Goal: Use online tool/utility: Use online tool/utility

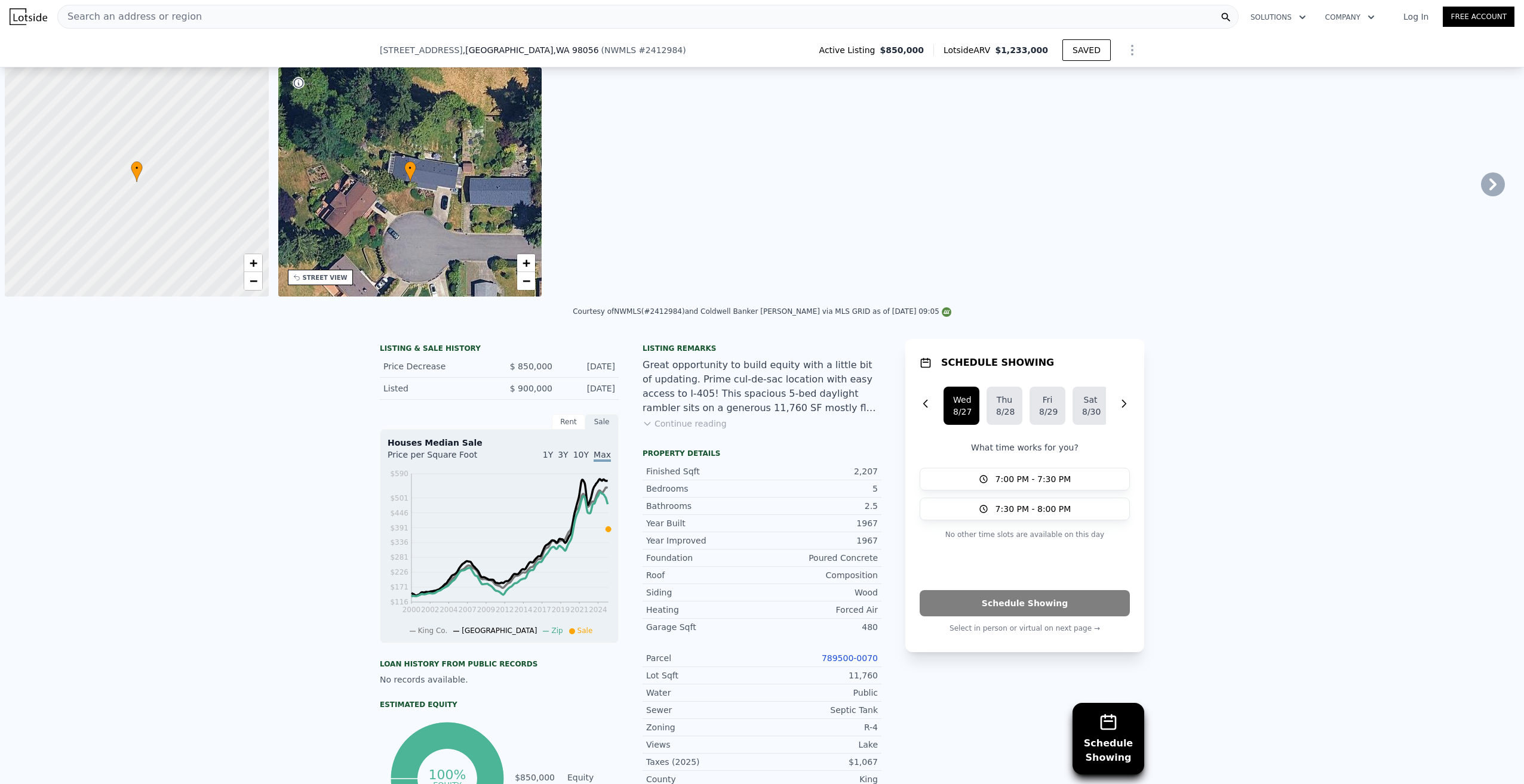
scroll to position [0, 574]
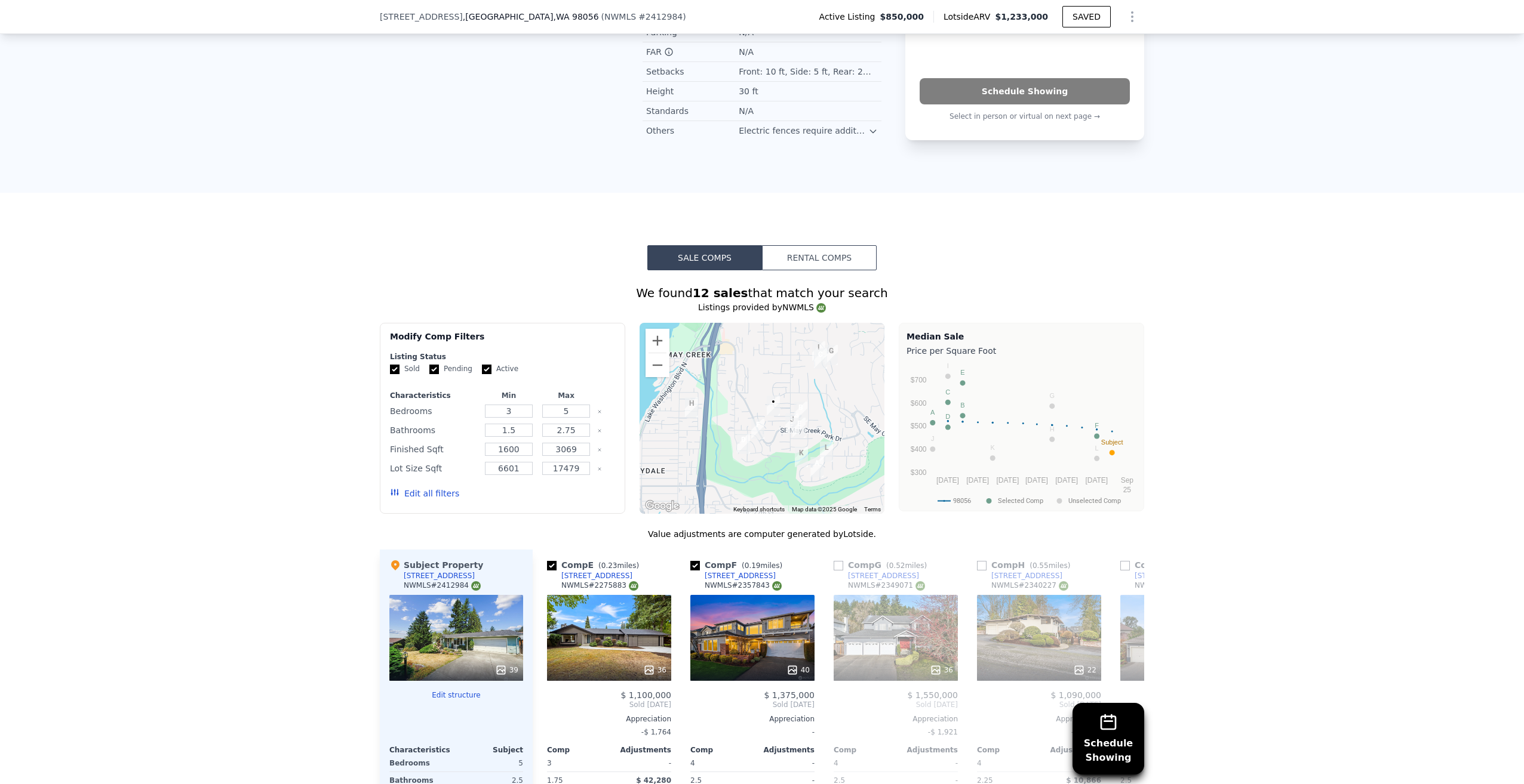
click at [2, 302] on div "Schedule Showing We found 12 sales that match your search Listings provided by …" at bounding box center [762, 613] width 1524 height 685
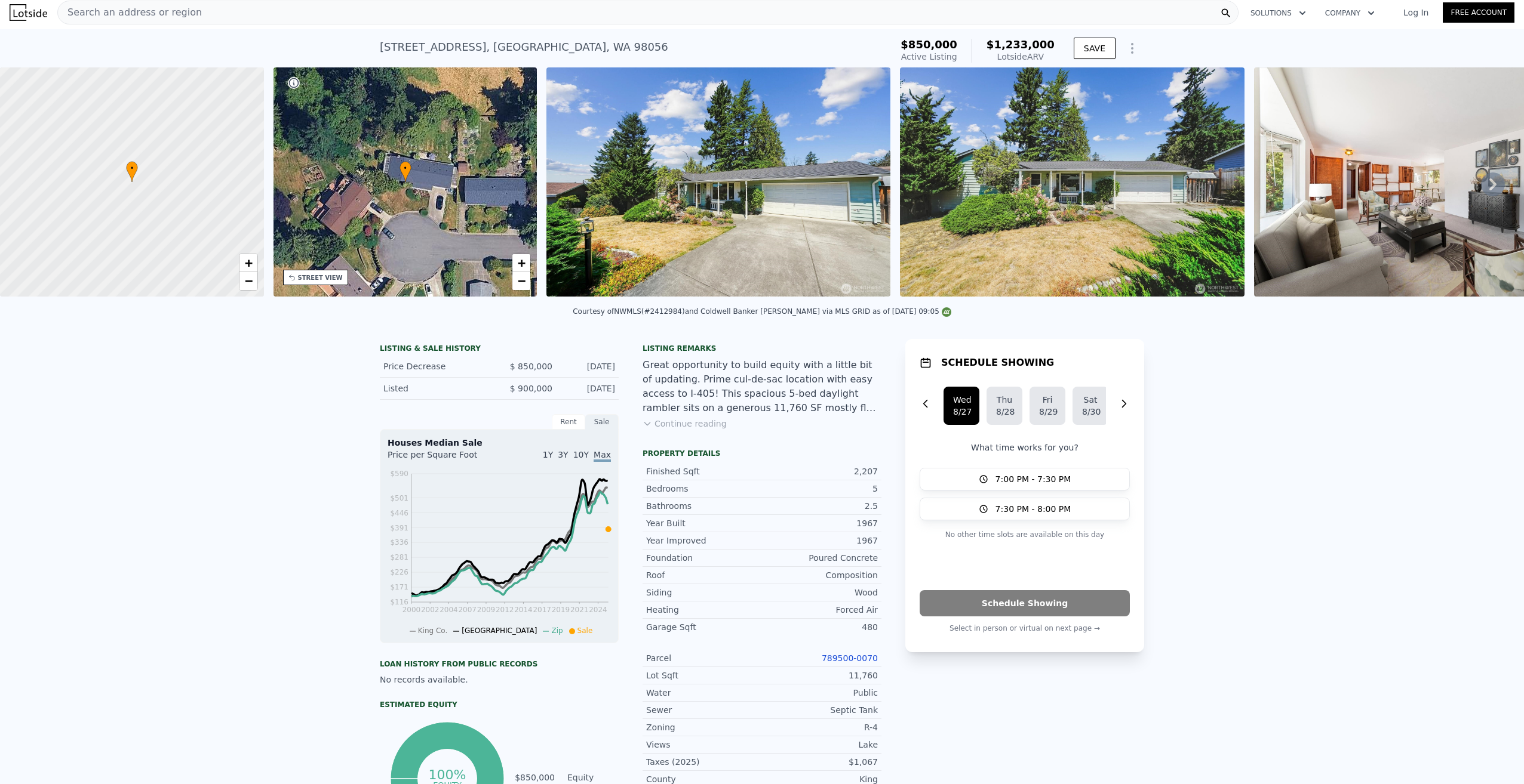
scroll to position [0, 0]
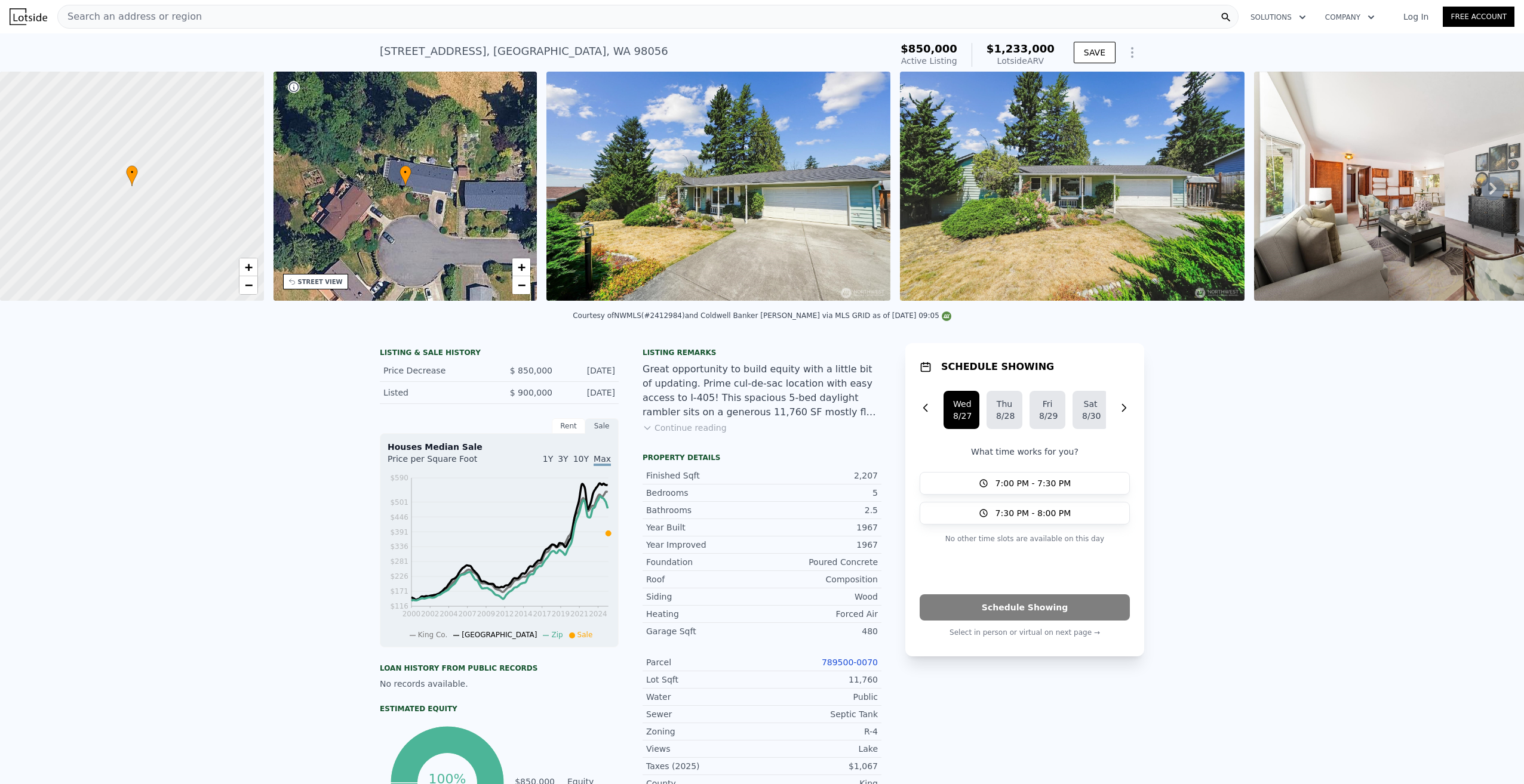
click at [174, 14] on span "Search an address or region" at bounding box center [130, 17] width 144 height 14
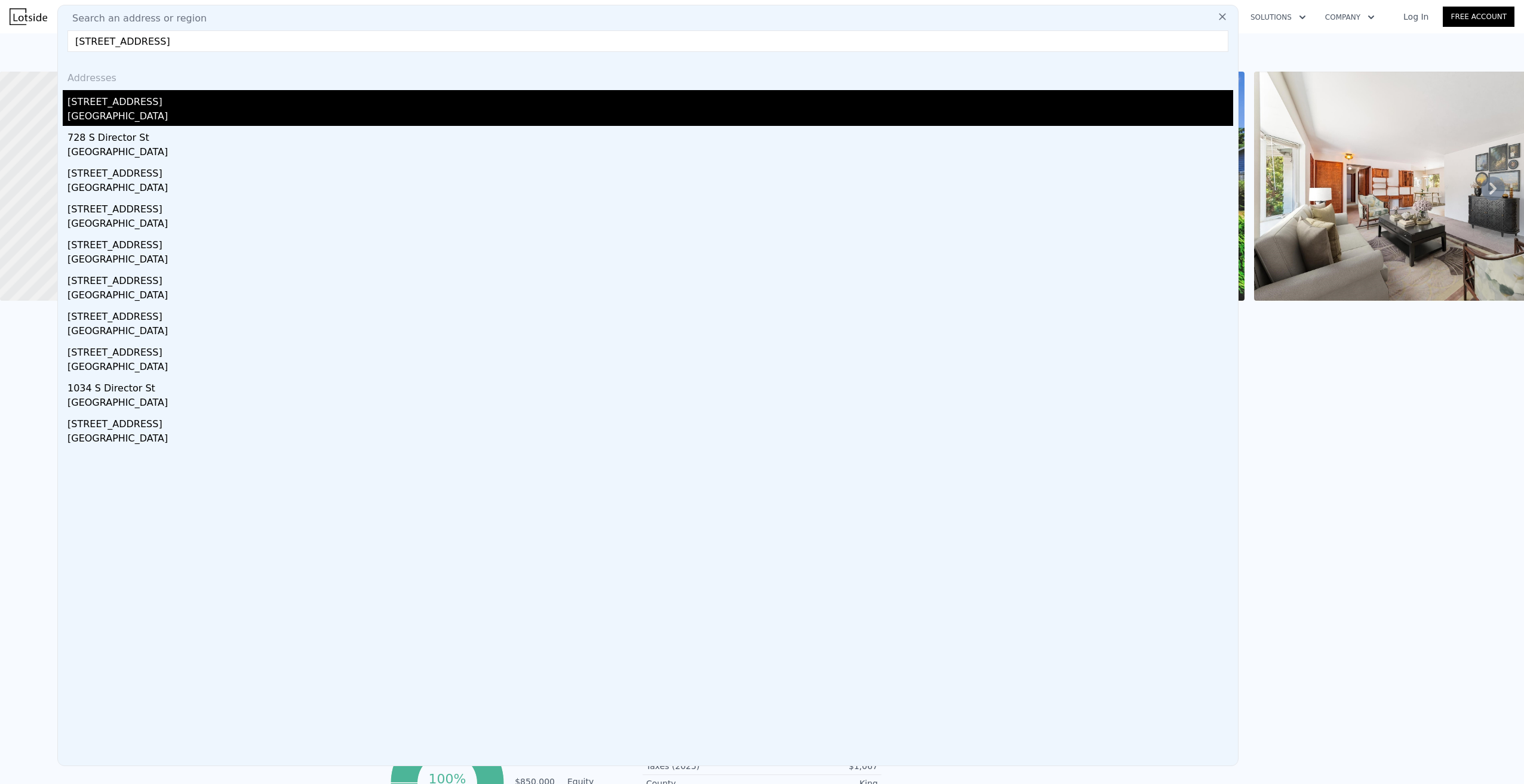
type input "[STREET_ADDRESS]"
click at [111, 110] on div "[GEOGRAPHIC_DATA]" at bounding box center [650, 117] width 1166 height 17
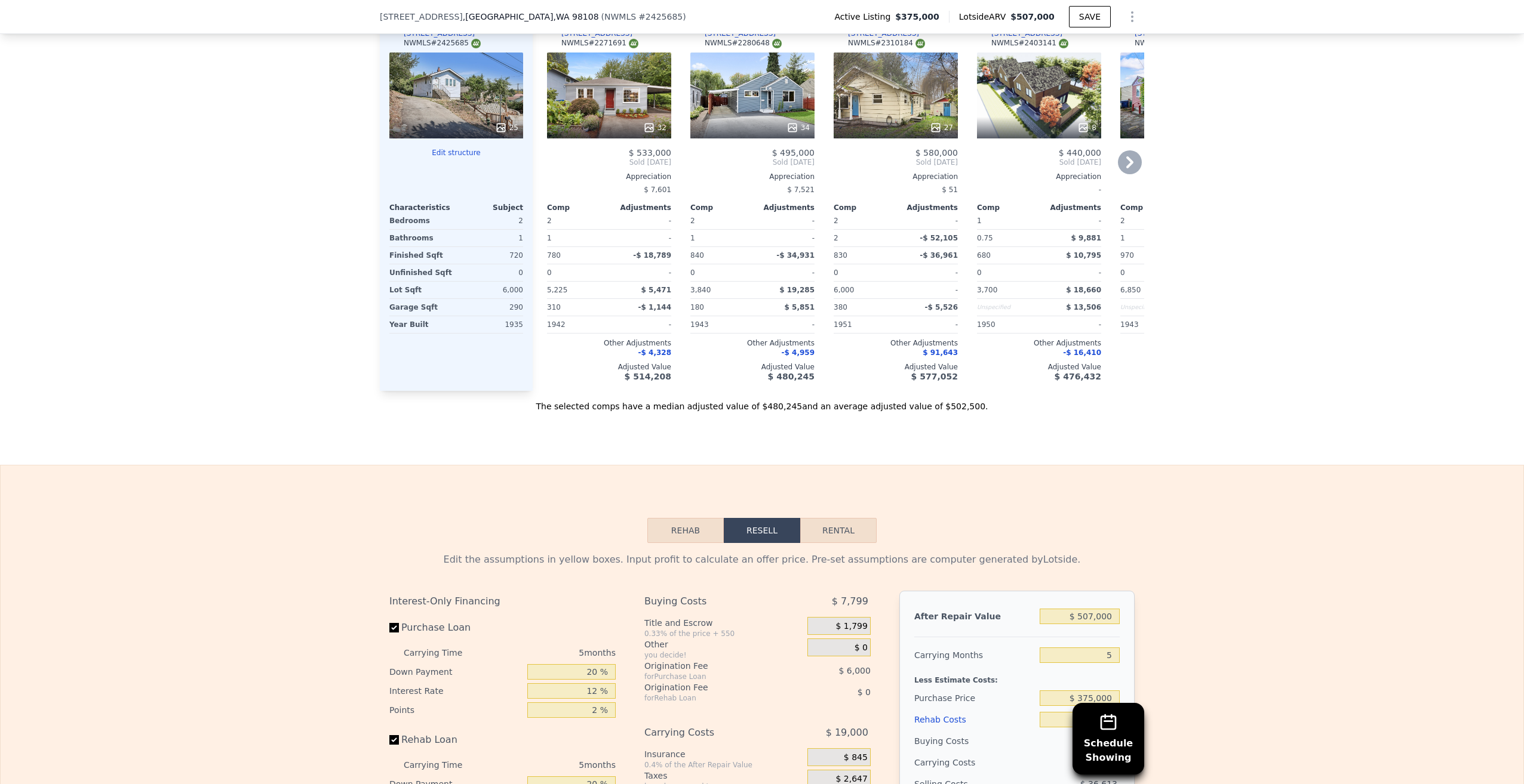
scroll to position [1308, 0]
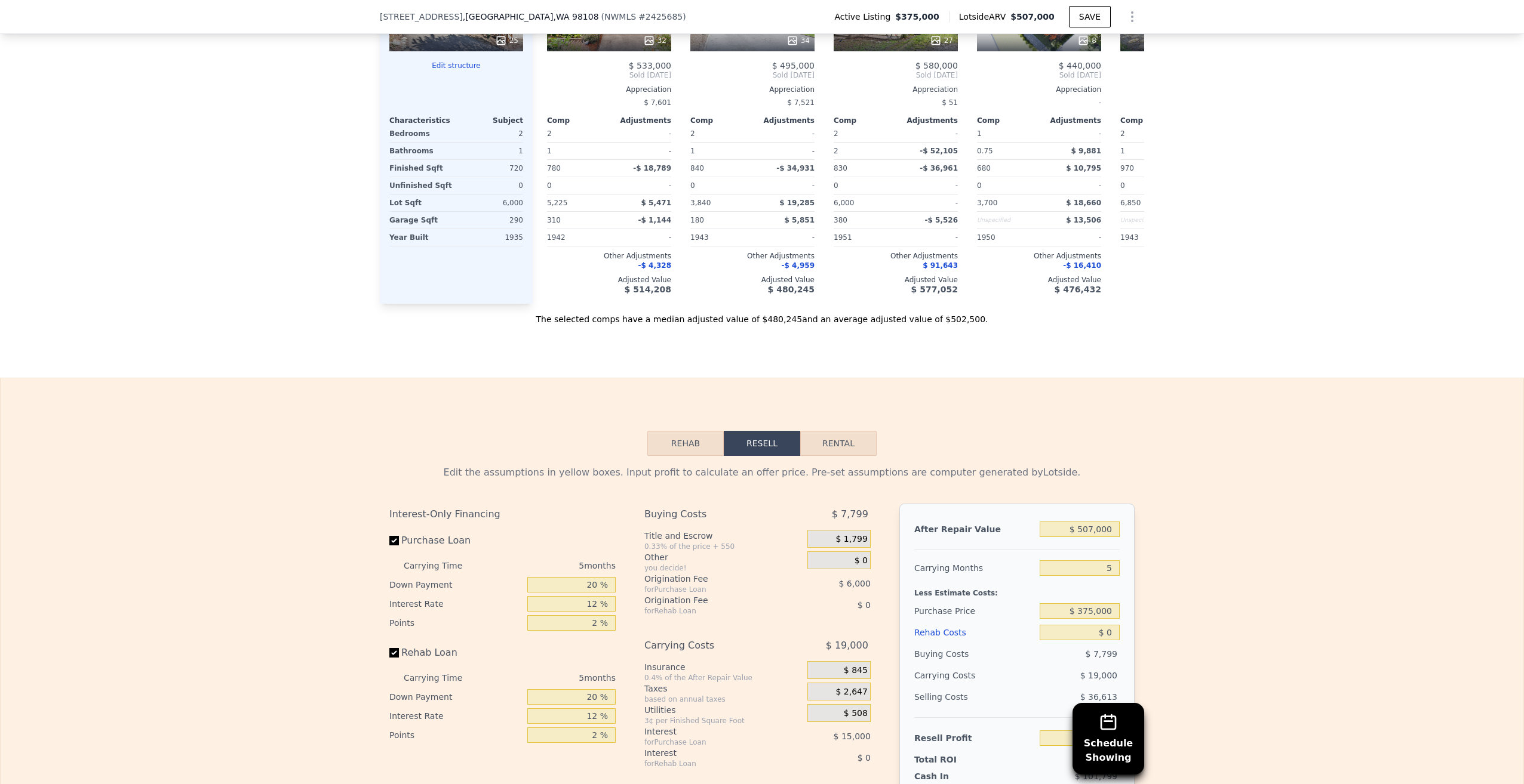
click at [684, 456] on button "Rehab" at bounding box center [685, 443] width 77 height 25
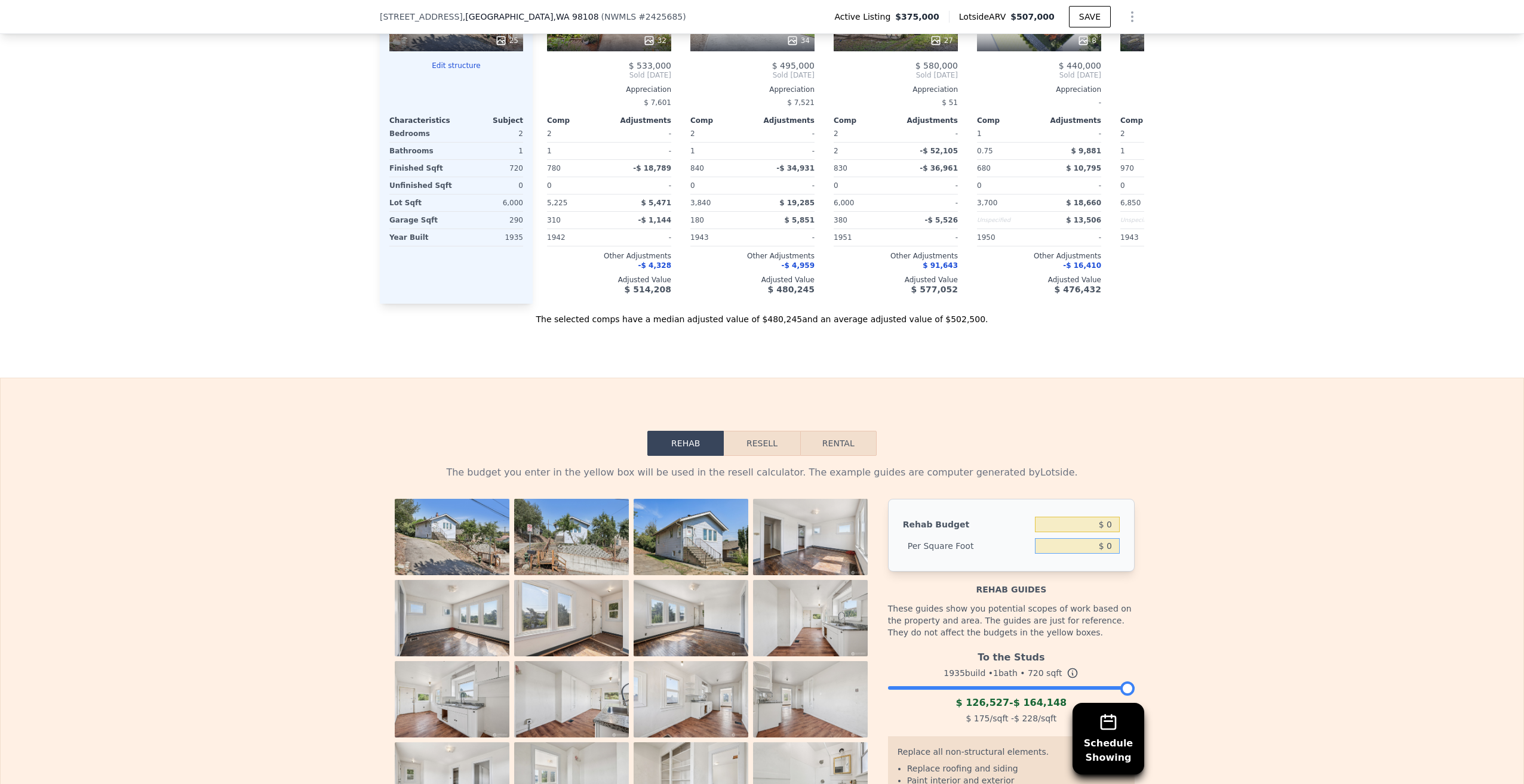
click at [1078, 554] on input "$ 0" at bounding box center [1078, 546] width 85 height 15
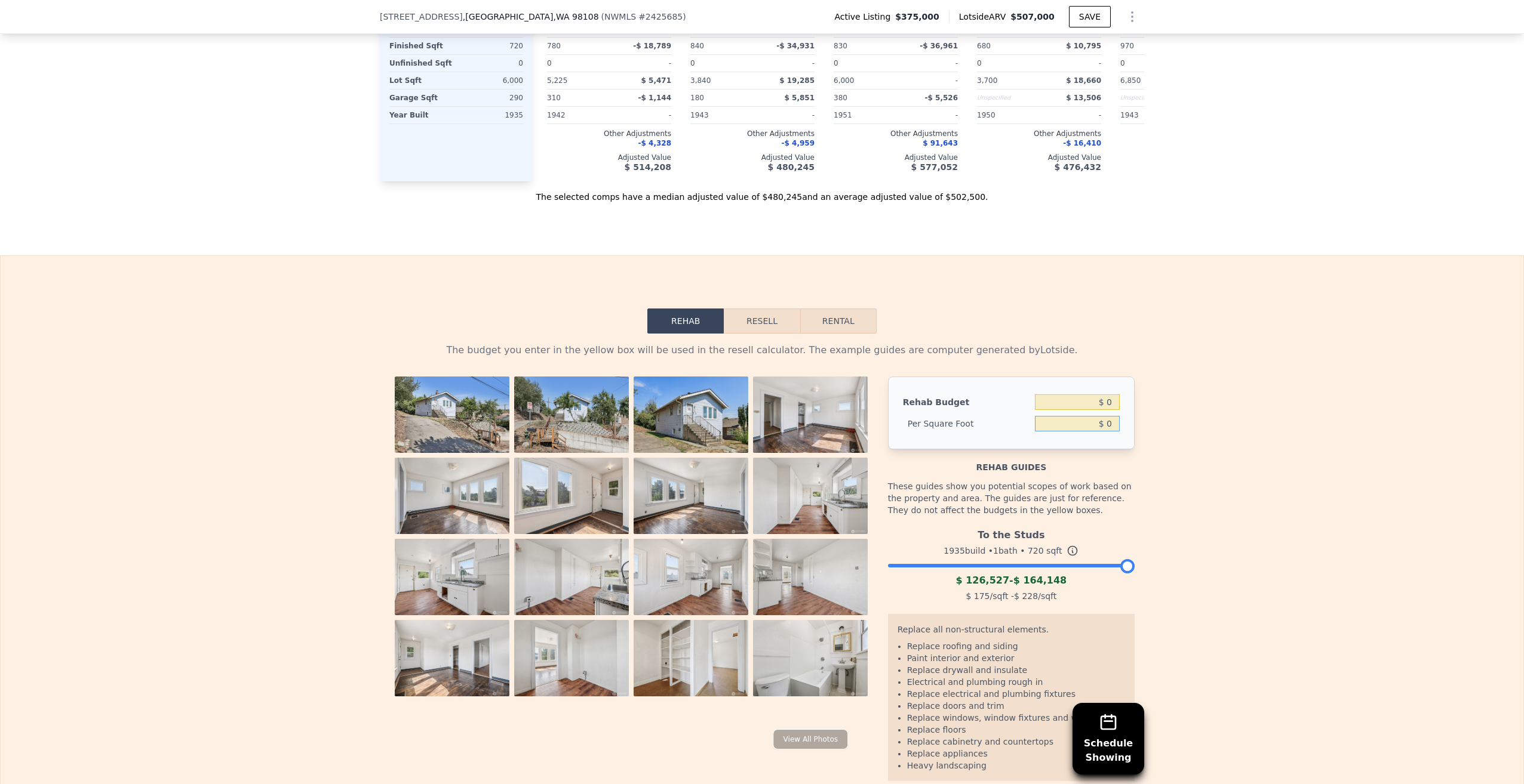
scroll to position [1548, 0]
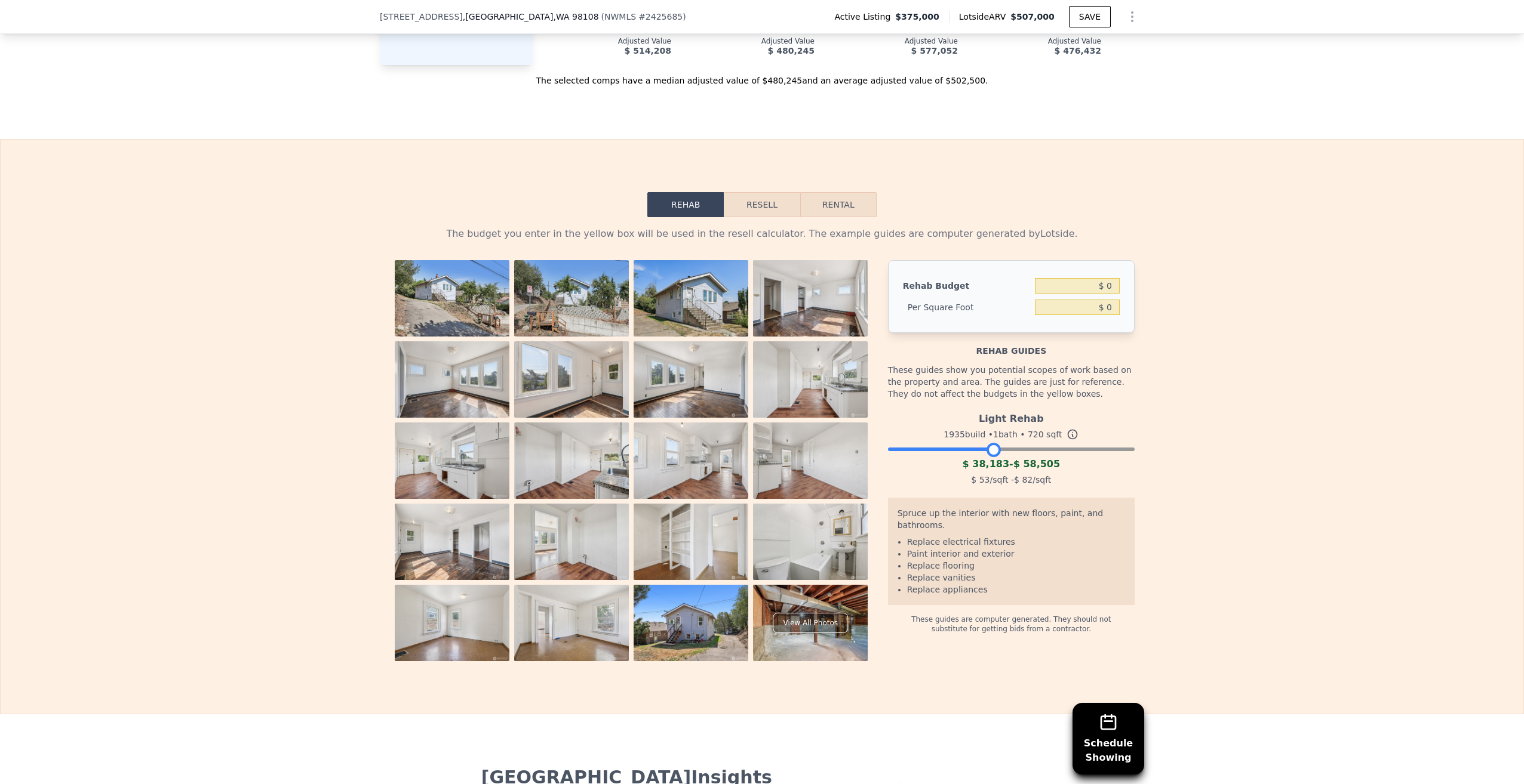
click at [987, 450] on div at bounding box center [1011, 446] width 246 height 7
drag, startPoint x: 1076, startPoint y: 300, endPoint x: 1171, endPoint y: 295, distance: 95.1
click at [1171, 295] on div "The budget you enter in the yellow box will be used in the resell calculator. T…" at bounding box center [762, 439] width 1522 height 444
type input "$ 58,000"
click at [1139, 379] on div "The budget you enter in the yellow box will be used in the resell calculator. T…" at bounding box center [762, 439] width 765 height 444
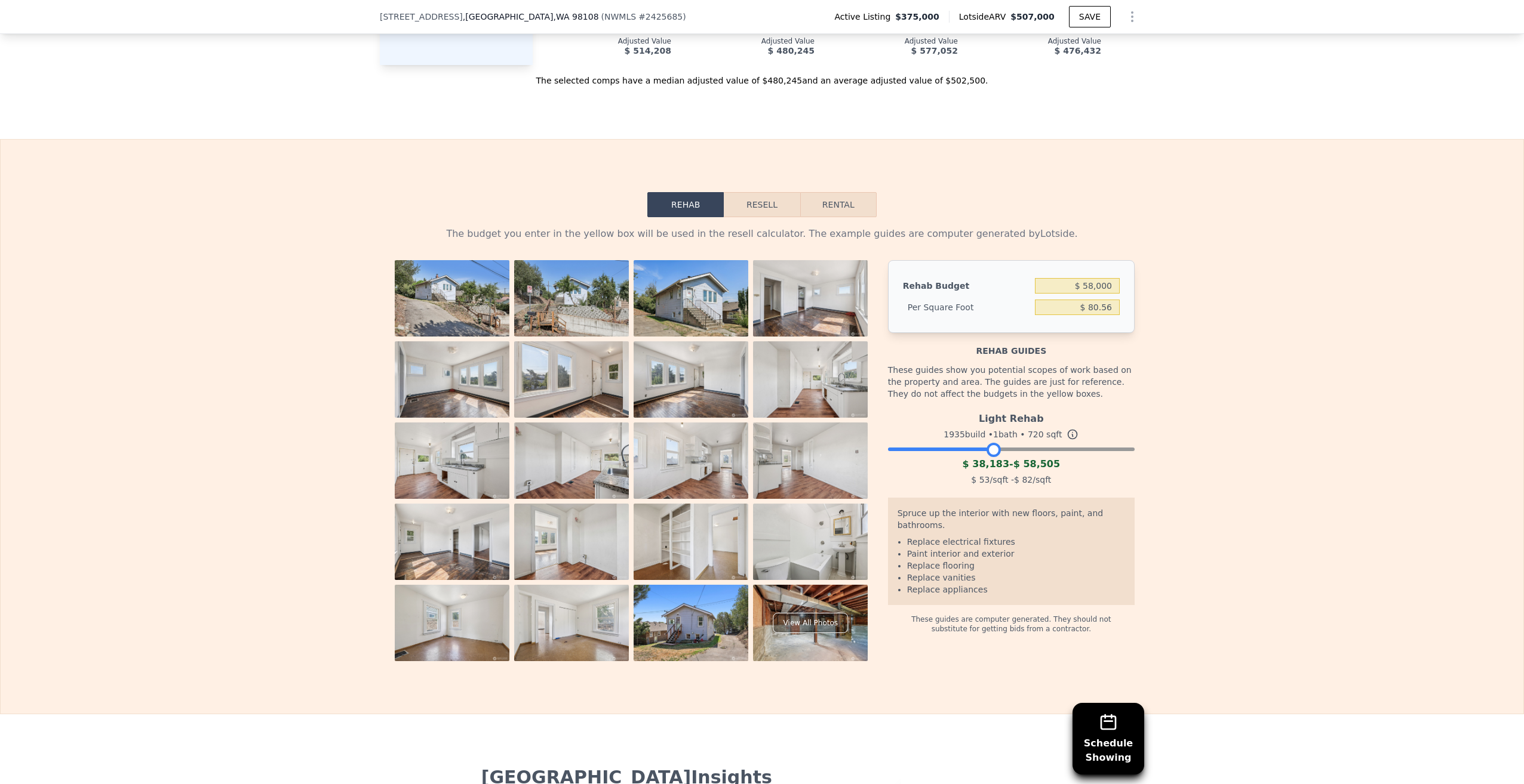
type input "$ 80.56"
click at [769, 217] on button "Resell" at bounding box center [762, 205] width 76 height 25
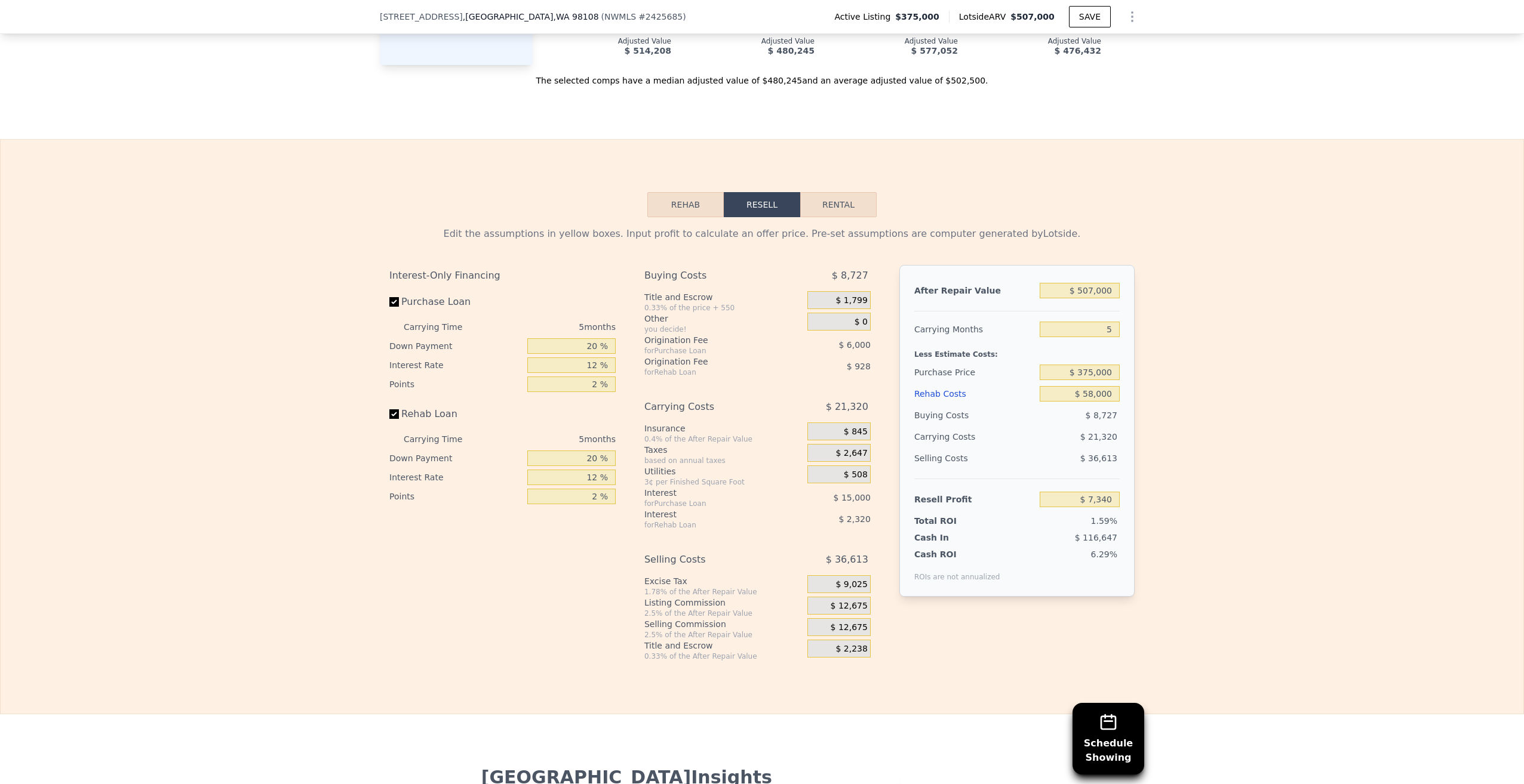
scroll to position [1607, 0]
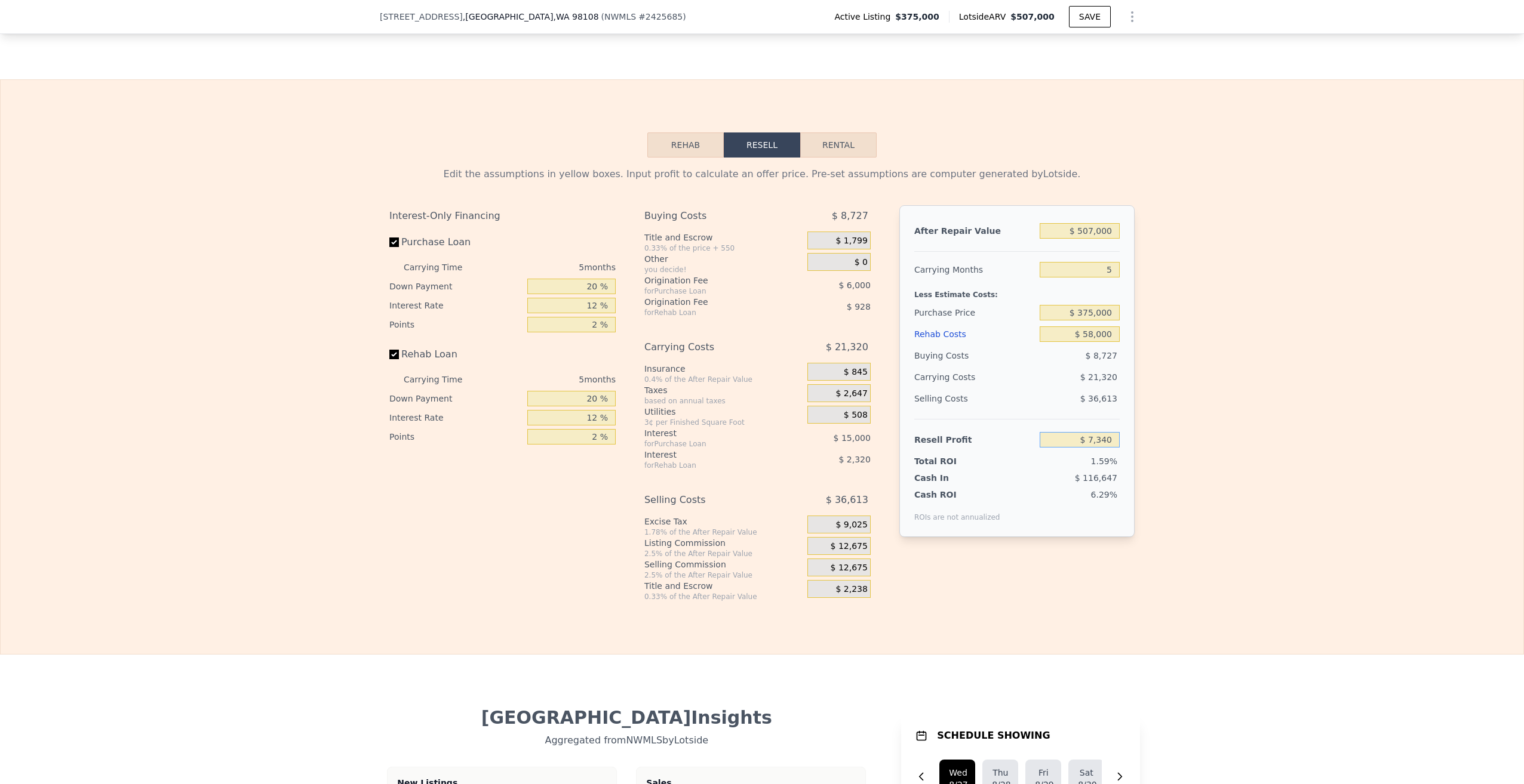
drag, startPoint x: 1062, startPoint y: 453, endPoint x: 1140, endPoint y: 450, distance: 78.1
click at [1140, 450] on div "Edit the assumptions in yellow boxes. Input profit to calculate an offer price.…" at bounding box center [762, 380] width 1522 height 444
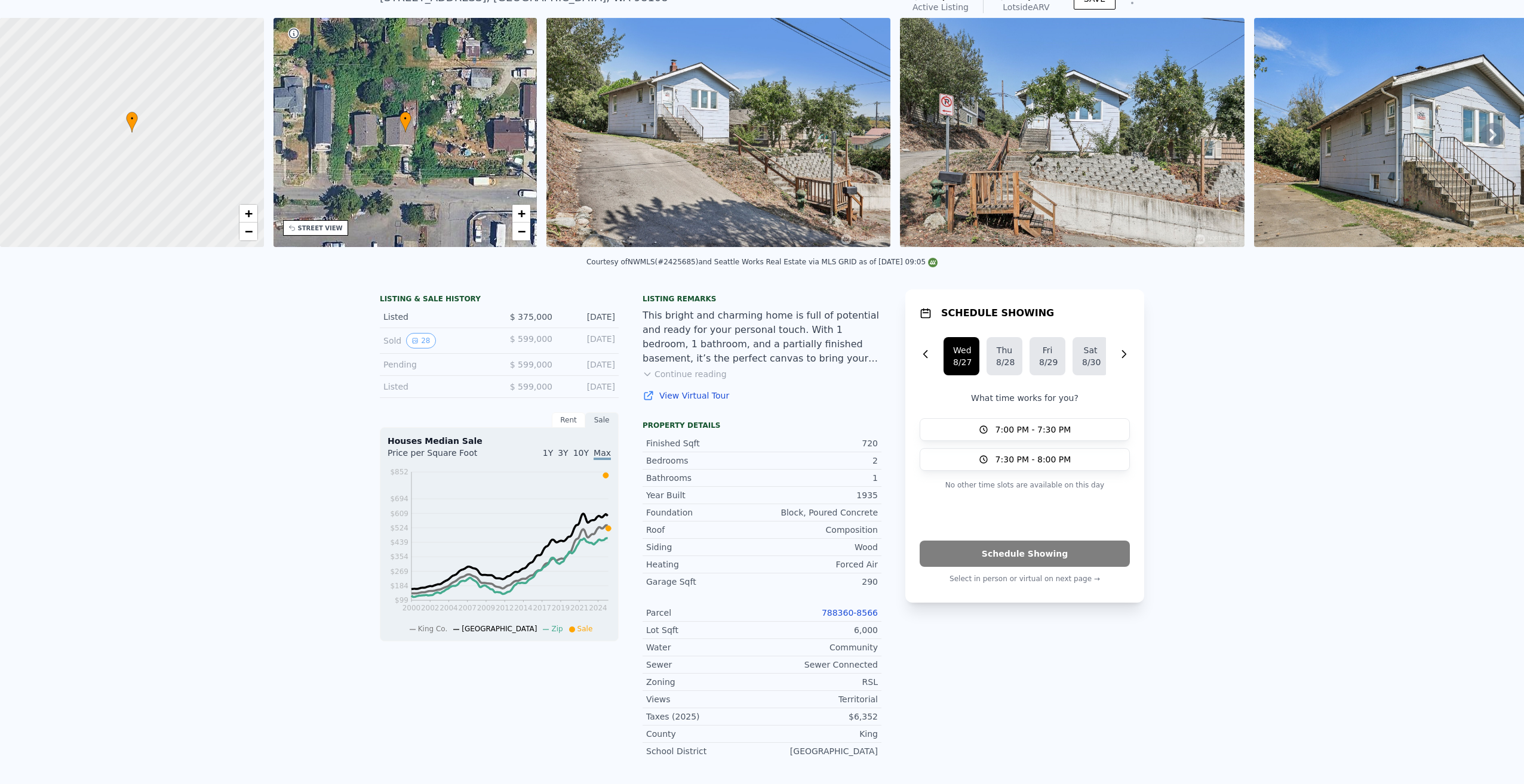
scroll to position [0, 0]
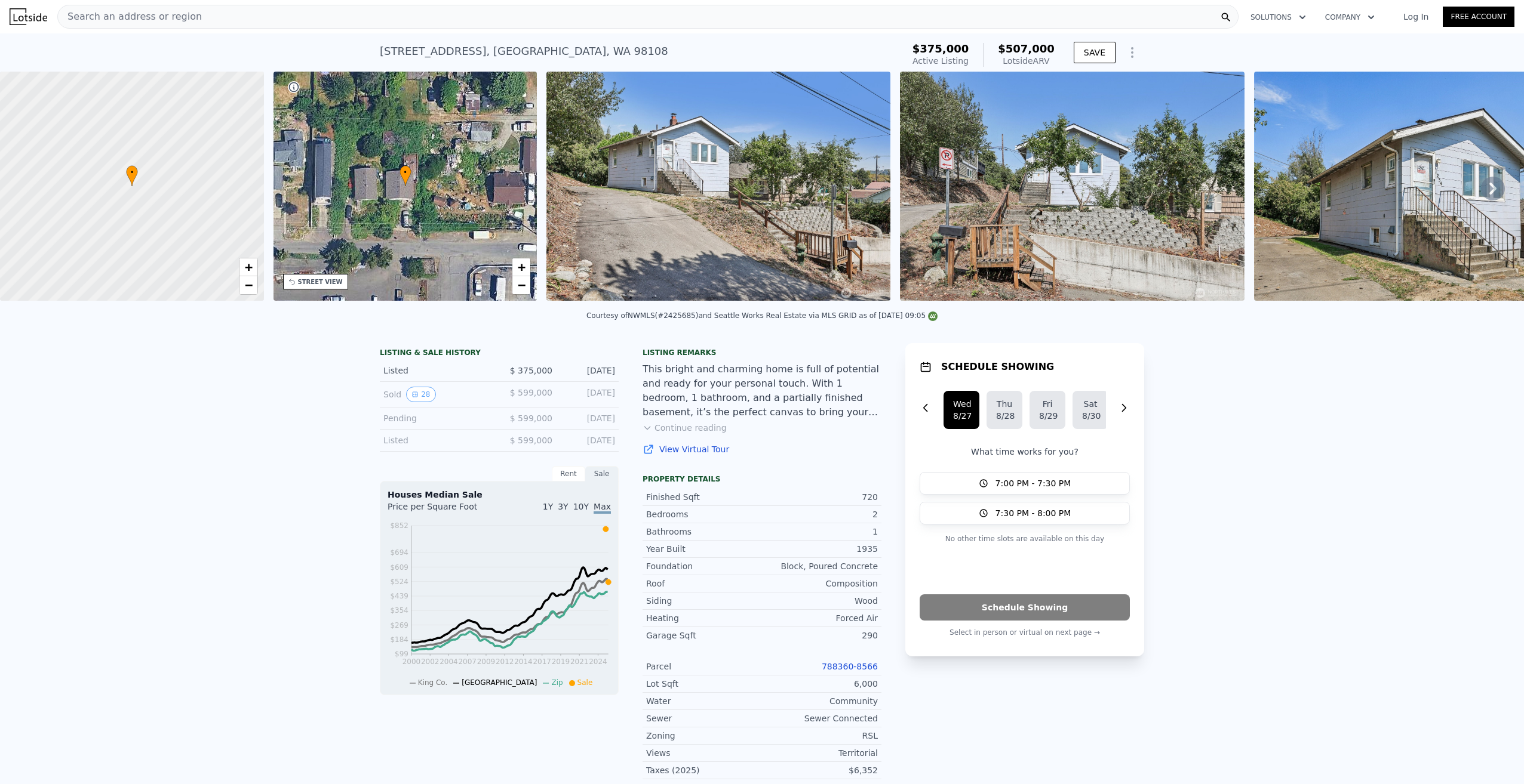
click at [182, 12] on span "Search an address or region" at bounding box center [130, 17] width 144 height 14
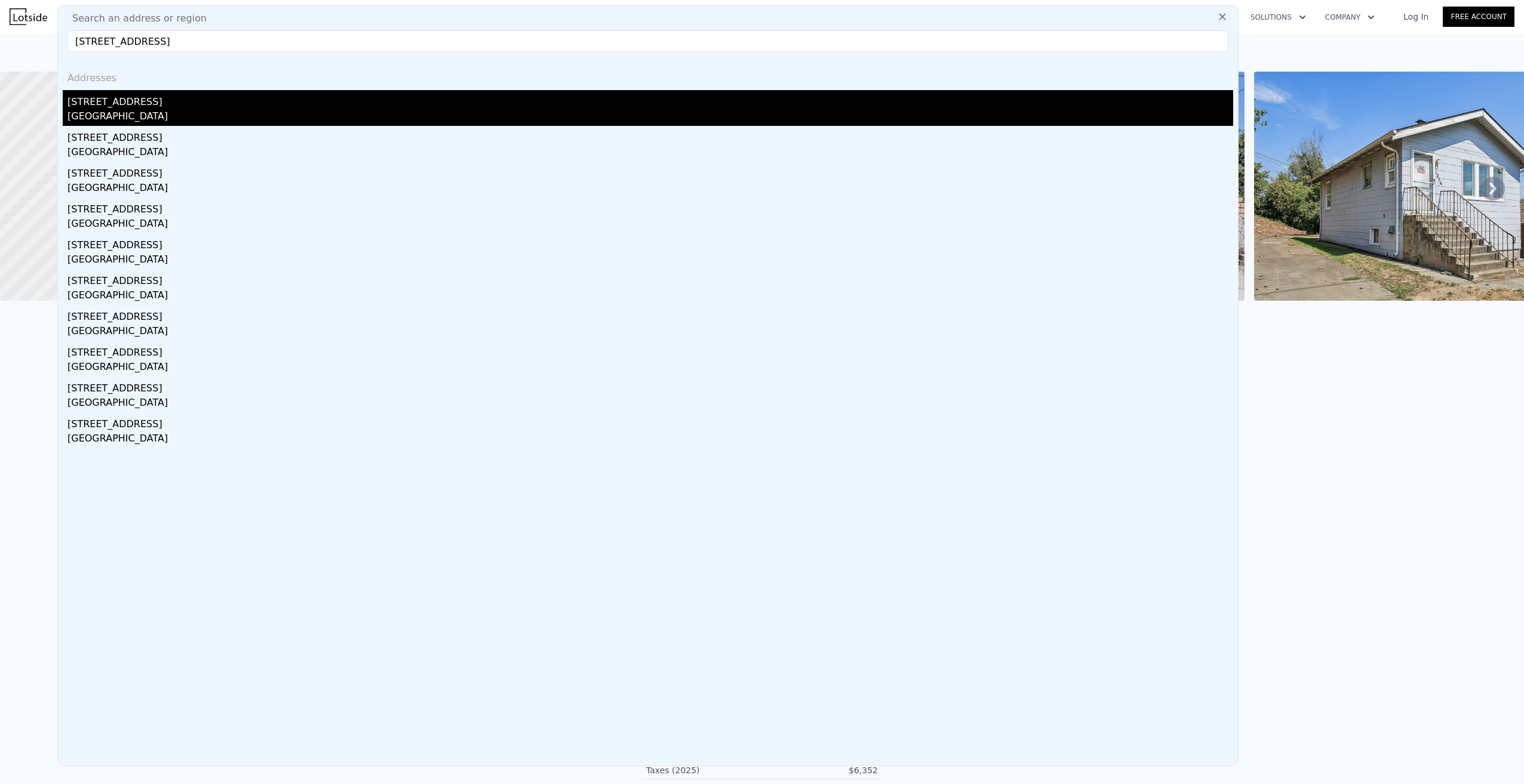
type input "[STREET_ADDRESS]"
click at [119, 99] on div "[STREET_ADDRESS]" at bounding box center [650, 99] width 1166 height 19
type input "3"
type input "5"
type input "1.5"
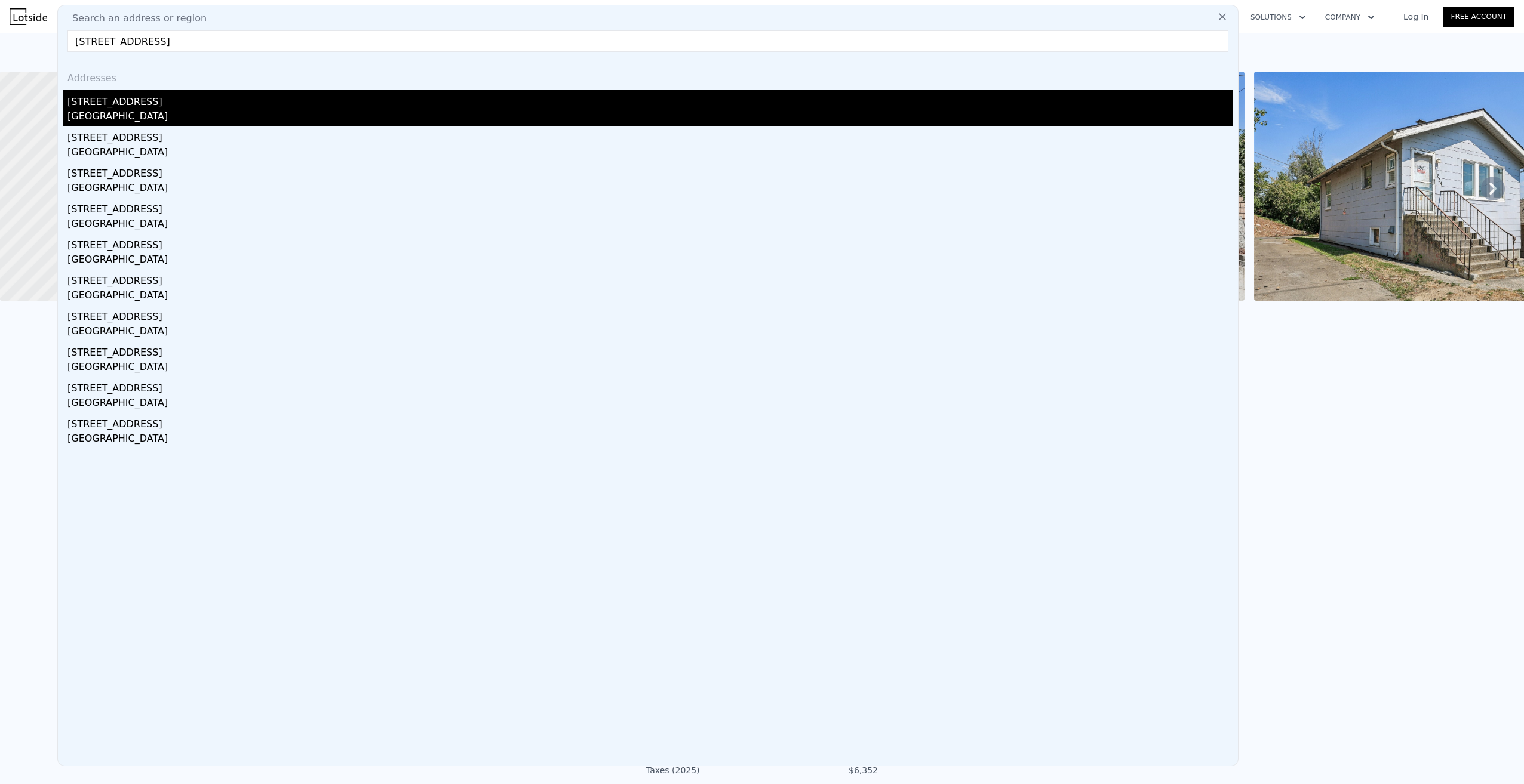
type input "2.75"
type input "1600"
type input "3069"
type input "6601"
type input "17479"
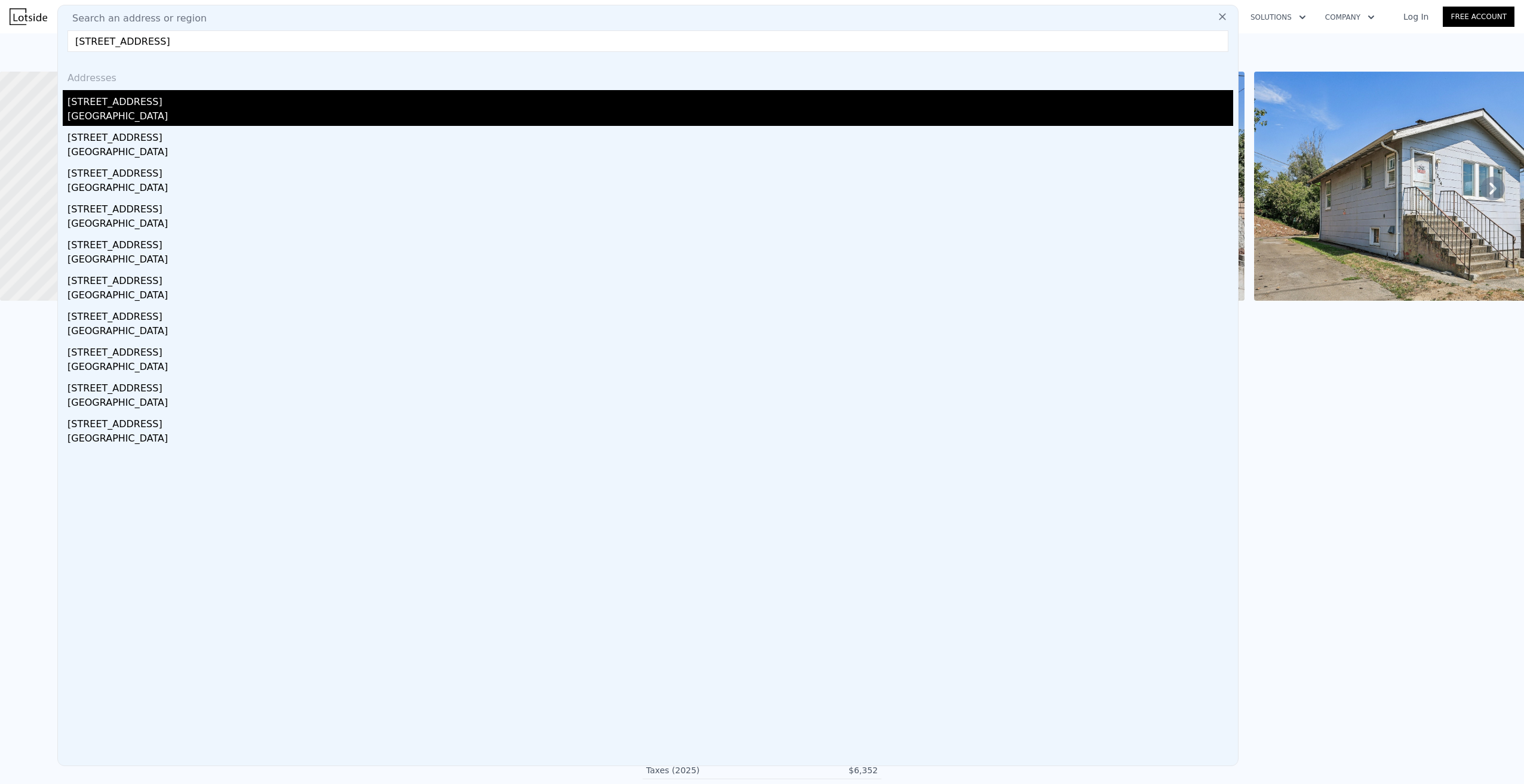
type input "$ 1,233,000"
type input "7"
type input "$ 0"
type input "$ 225,644"
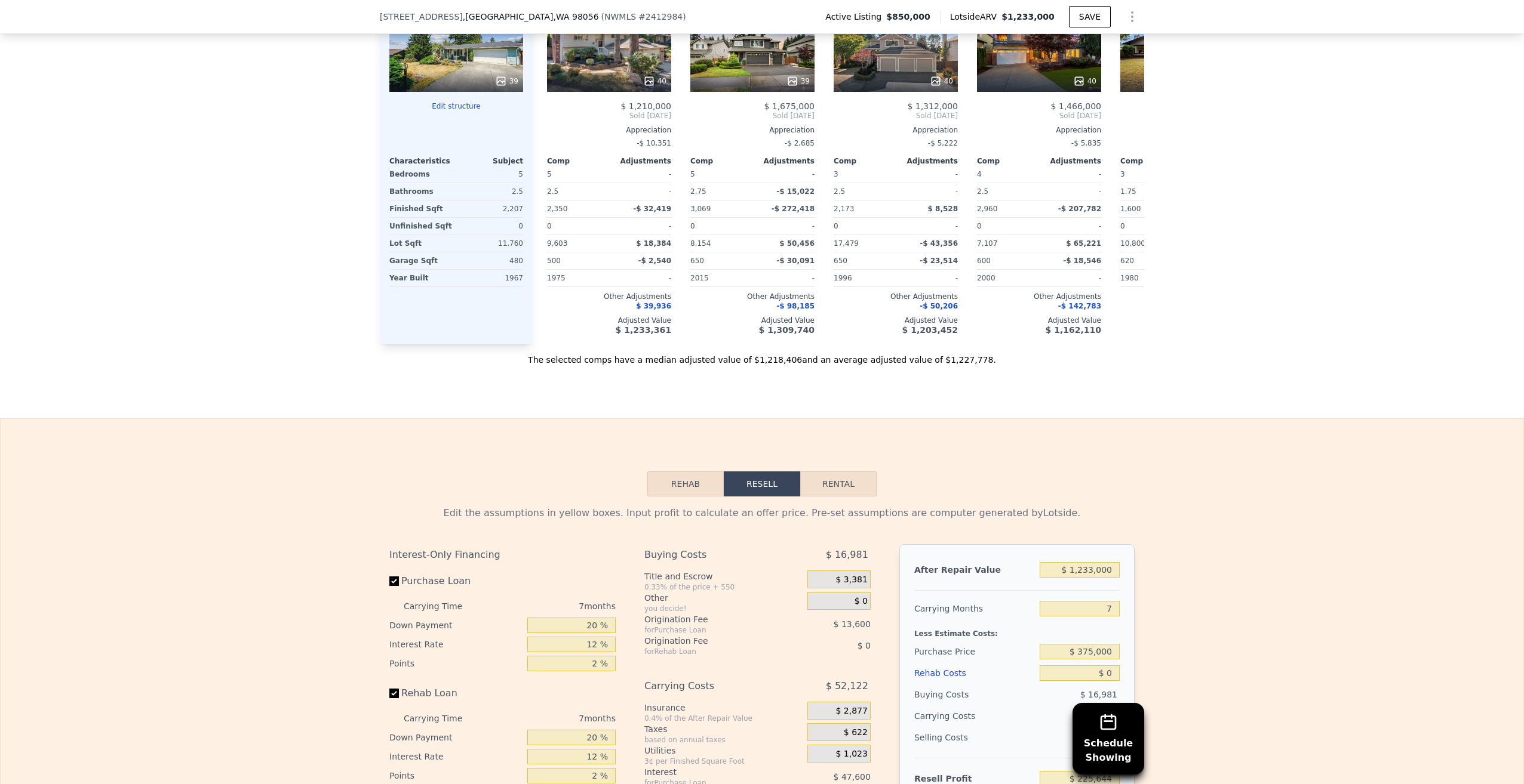
scroll to position [1786, 0]
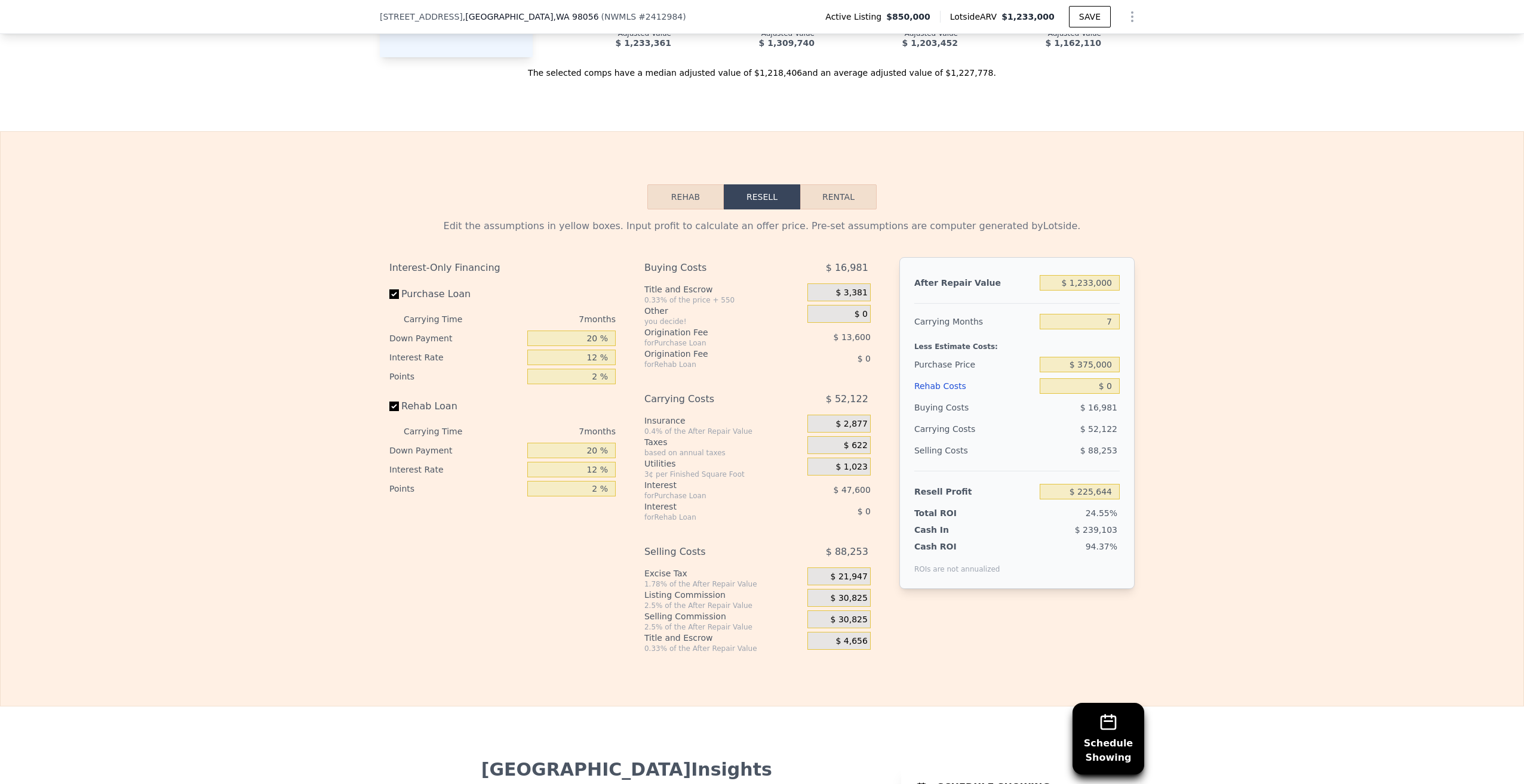
click at [1127, 15] on icon "Show Options" at bounding box center [1132, 17] width 14 height 14
click at [693, 205] on button "Rehab" at bounding box center [685, 197] width 77 height 25
click at [666, 204] on button "Rehab" at bounding box center [685, 197] width 77 height 25
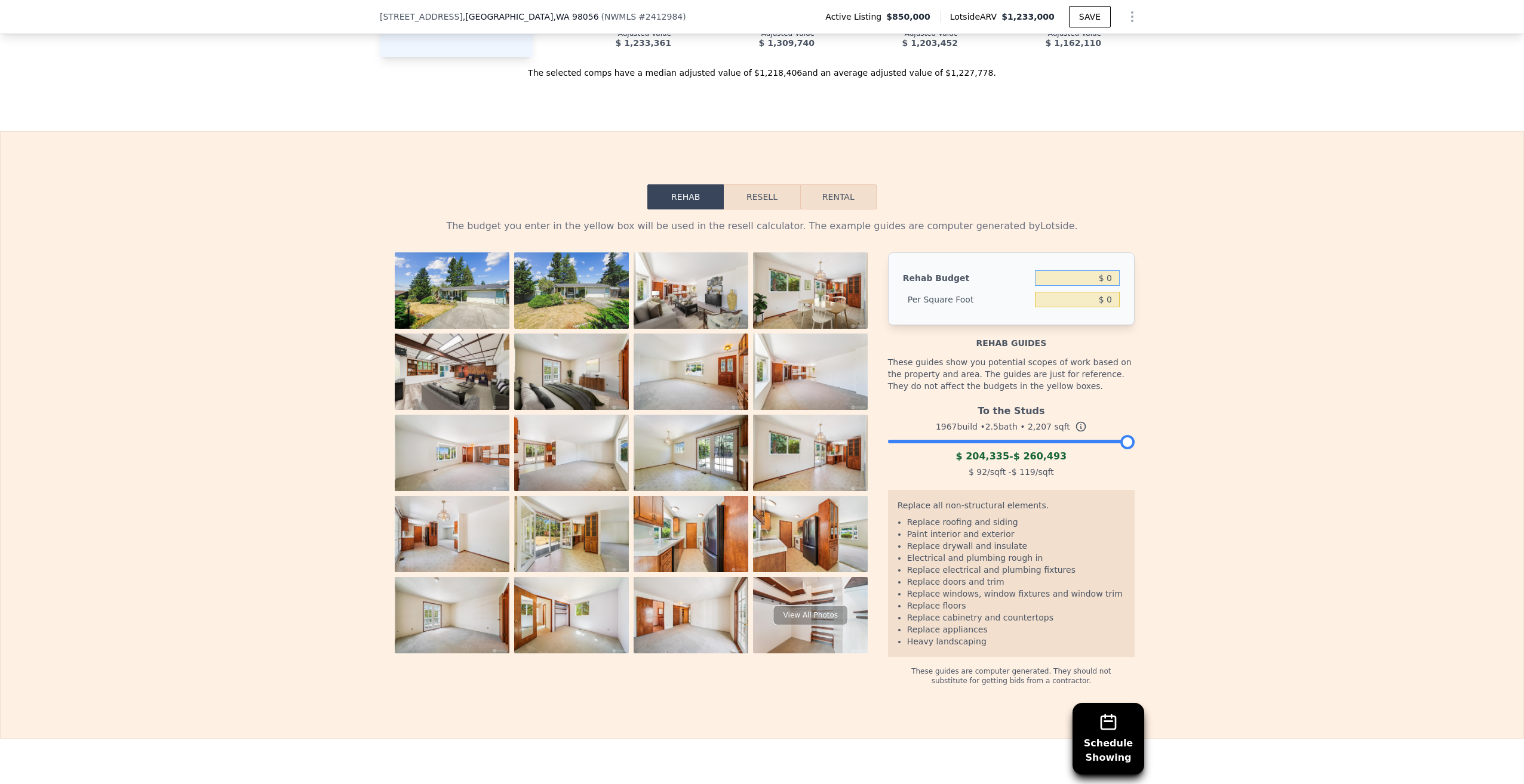
click at [1084, 286] on input "$ 0" at bounding box center [1078, 278] width 85 height 15
type input "$ 100,000"
click at [1090, 307] on input "$ 0" at bounding box center [1078, 299] width 85 height 15
type input "$ 45.31"
click at [766, 210] on button "Resell" at bounding box center [762, 197] width 76 height 25
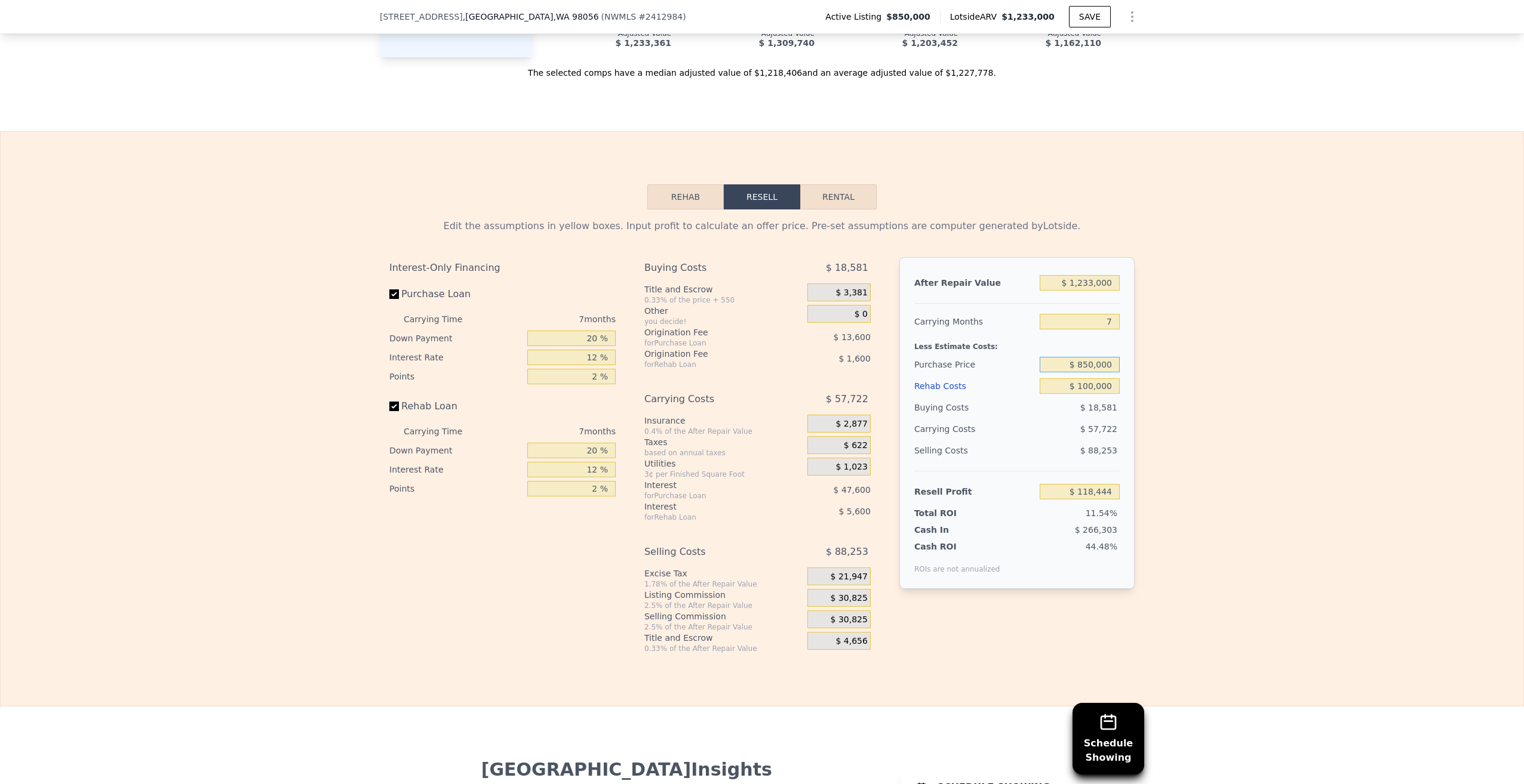
click at [1080, 373] on input "$ 850,000" at bounding box center [1080, 364] width 80 height 15
type input "$ 750,000"
click at [1165, 395] on div "Edit the assumptions in yellow boxes. Input profit to calculate an offer price.…" at bounding box center [762, 432] width 1522 height 444
type input "$ 225,977"
click at [583, 365] on input "12 %" at bounding box center [571, 358] width 89 height 15
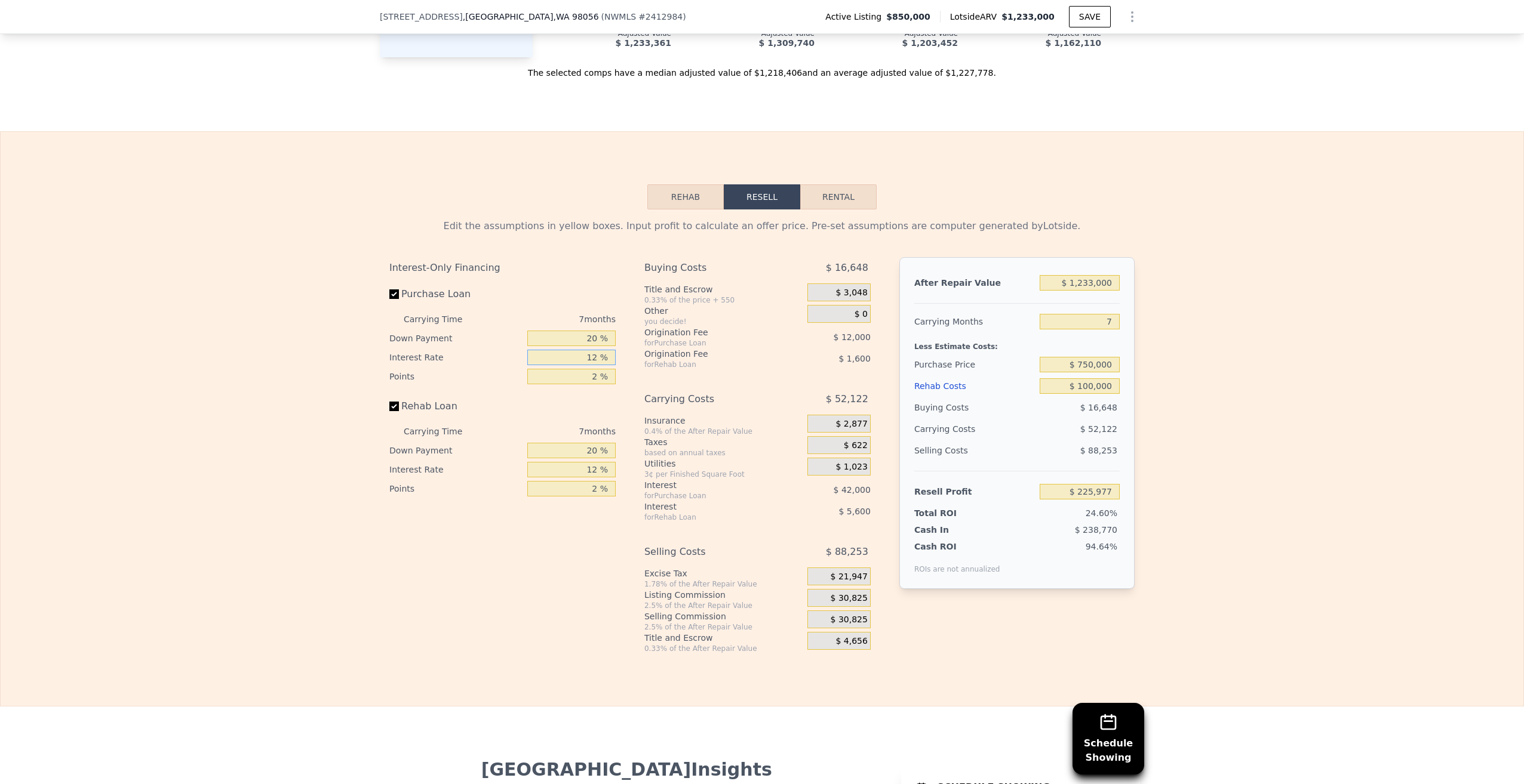
type input "2 %"
type input "$ 260,977"
type input "7 %"
type input "$ 243,477"
type input "7 %"
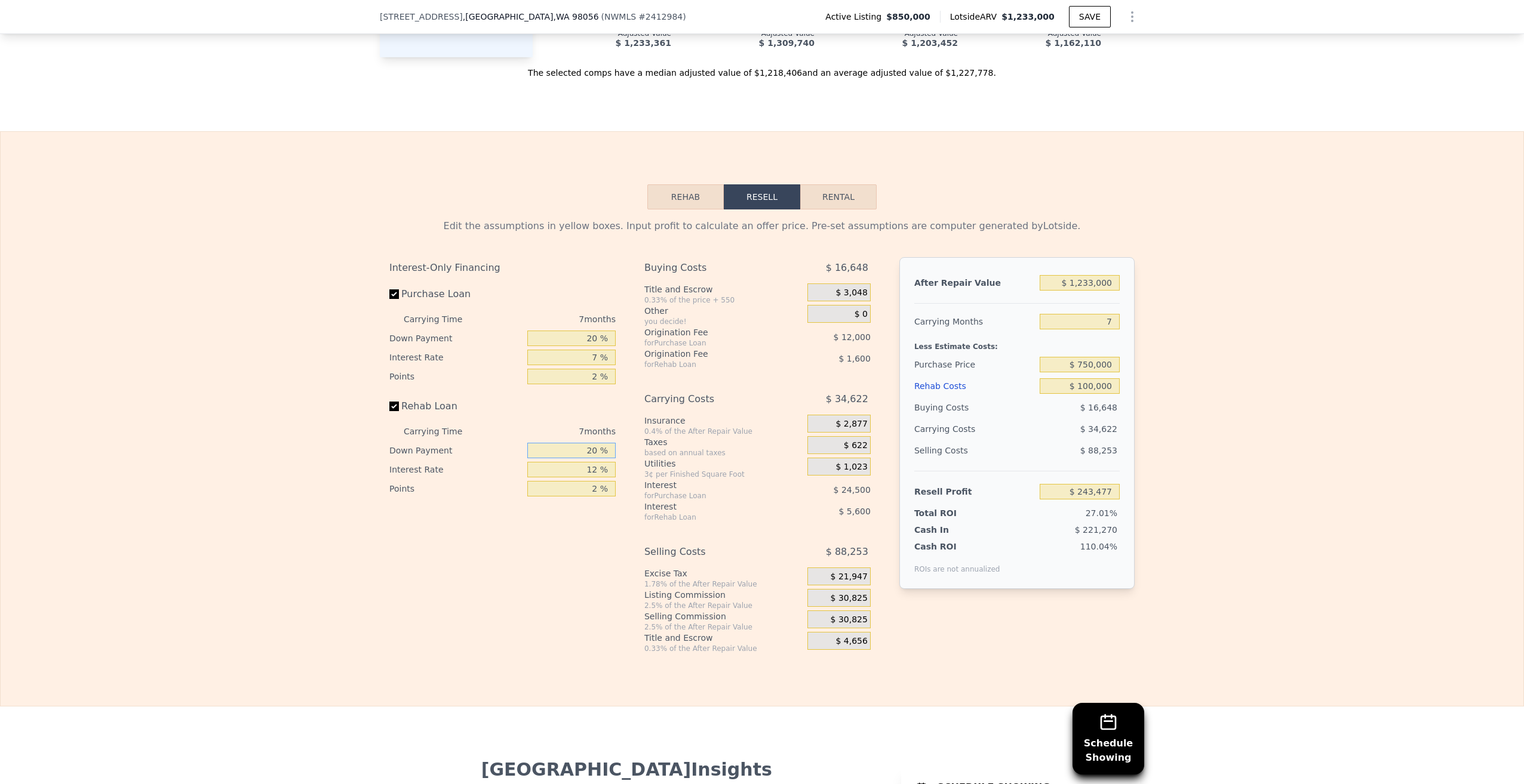
click at [577, 458] on input "20 %" at bounding box center [571, 451] width 89 height 15
click at [507, 589] on div "Interest-Only Financing Purchase Loan Carrying Time 7 months Down Payment 20 % …" at bounding box center [507, 455] width 236 height 396
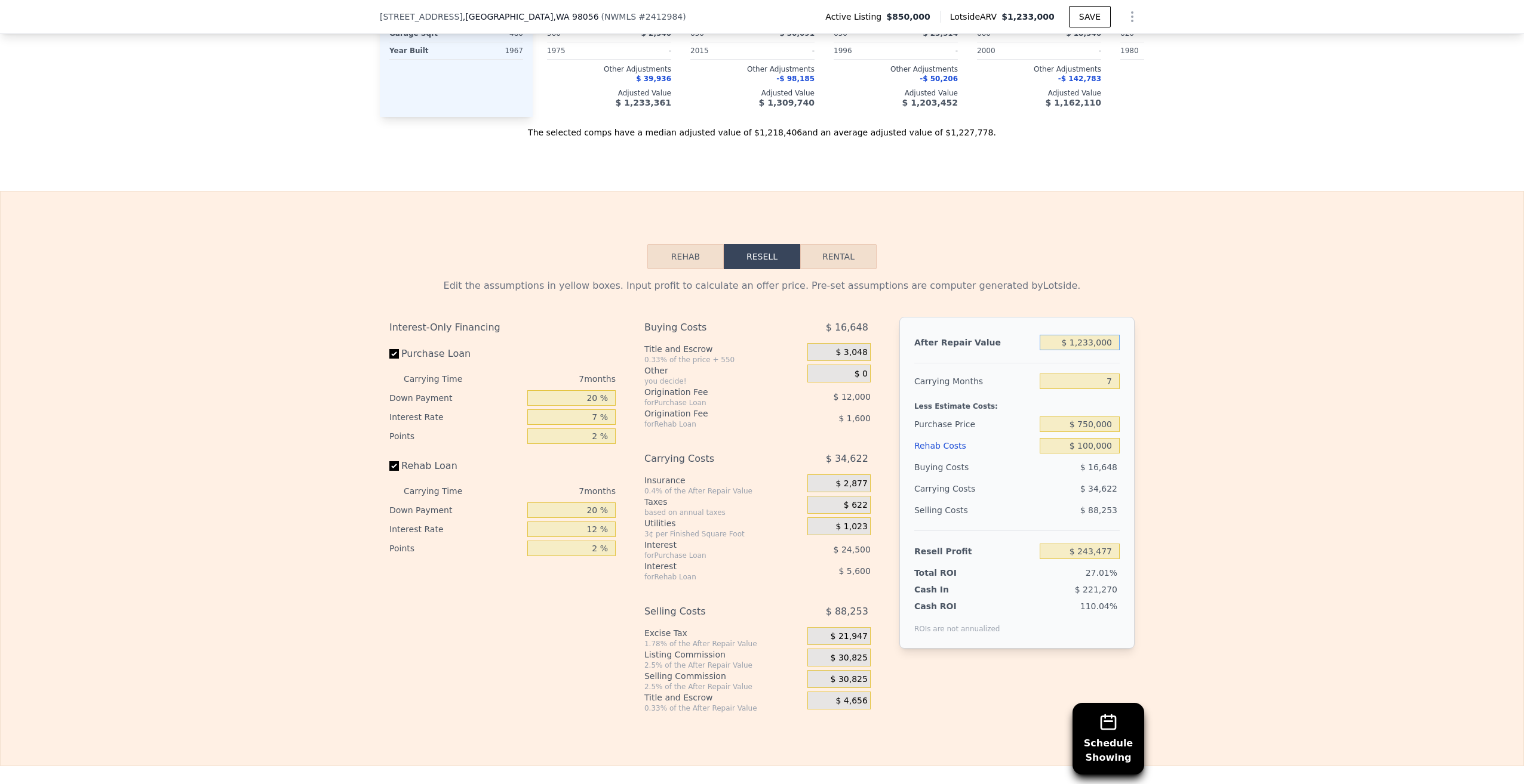
drag, startPoint x: 1079, startPoint y: 347, endPoint x: 1092, endPoint y: 346, distance: 13.0
click at [1092, 346] on input "$ 1,233,000" at bounding box center [1080, 342] width 80 height 15
type input "$ 11,000"
type input "-$ 888,752"
type input "$ 110,000"
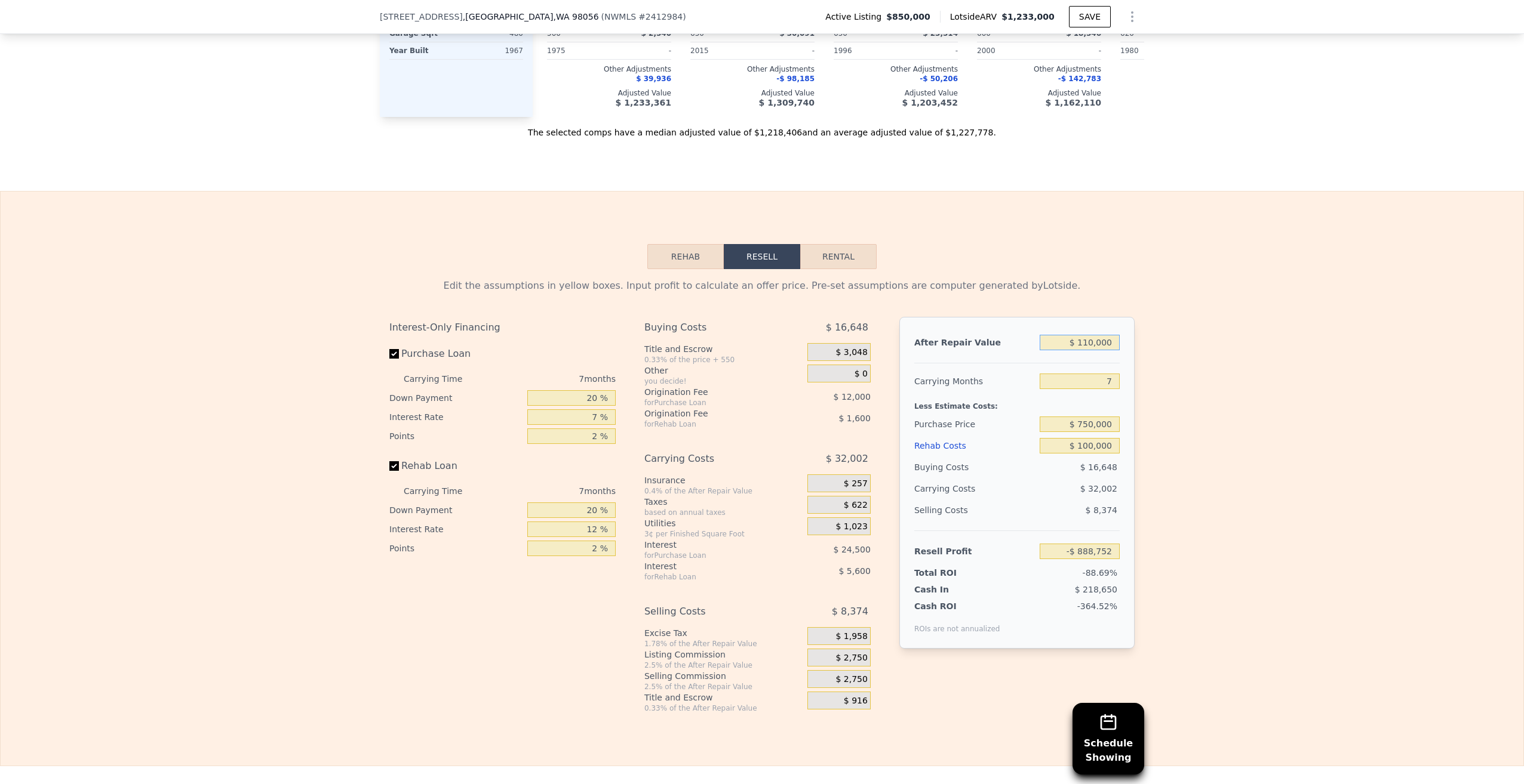
type input "-$ 797,024"
type input "$ 1,100,000"
type input "$ 120,247"
click at [1159, 377] on div "Edit the assumptions in yellow boxes. Input profit to calculate an offer price.…" at bounding box center [762, 491] width 1522 height 444
click at [1081, 351] on input "$ 1,100,000" at bounding box center [1080, 342] width 80 height 15
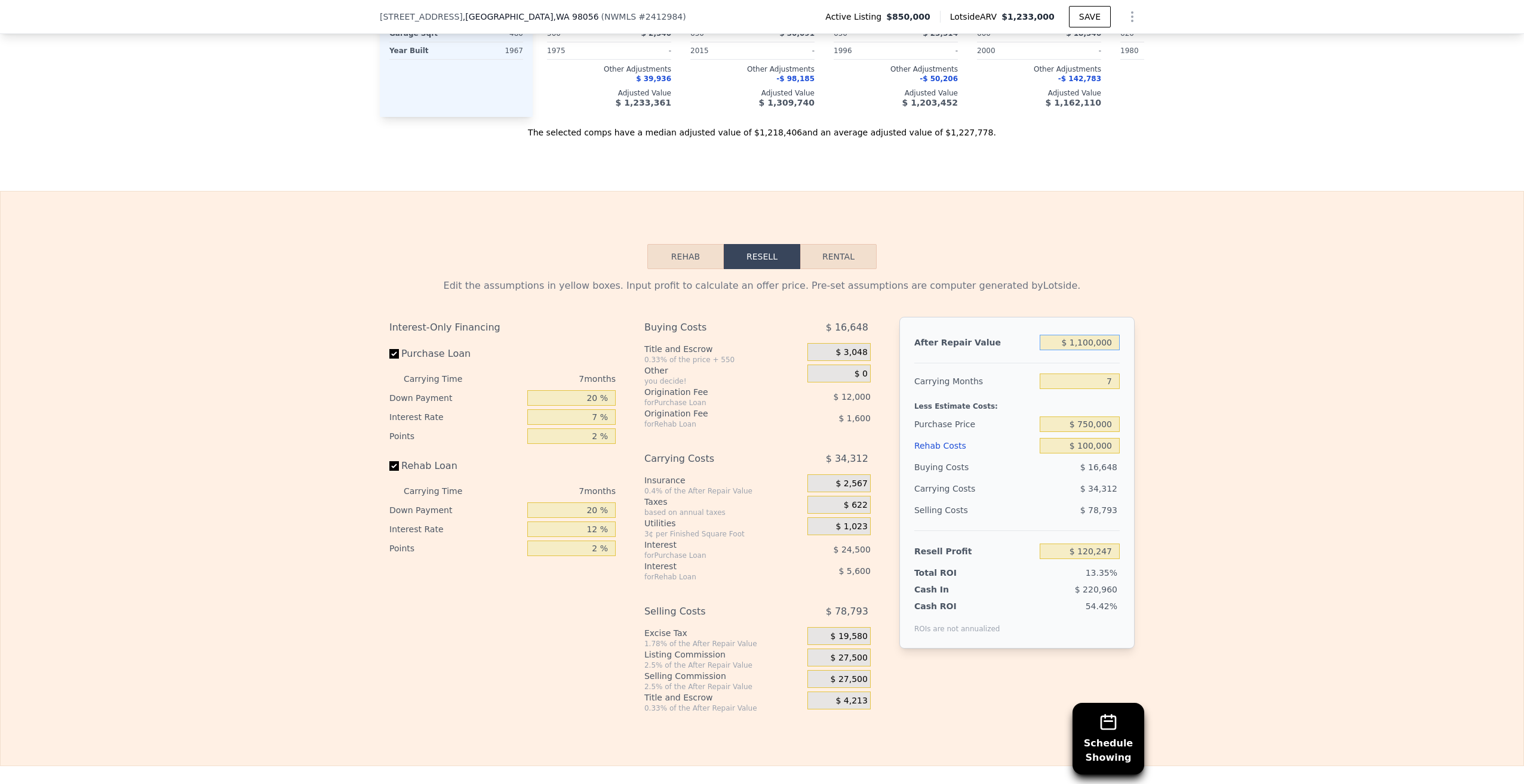
type input "$ 100,000"
type input "-$ 806,289"
type input "$ 1,200,000"
type input "$ 212,901"
type input "$ 1,200,000"
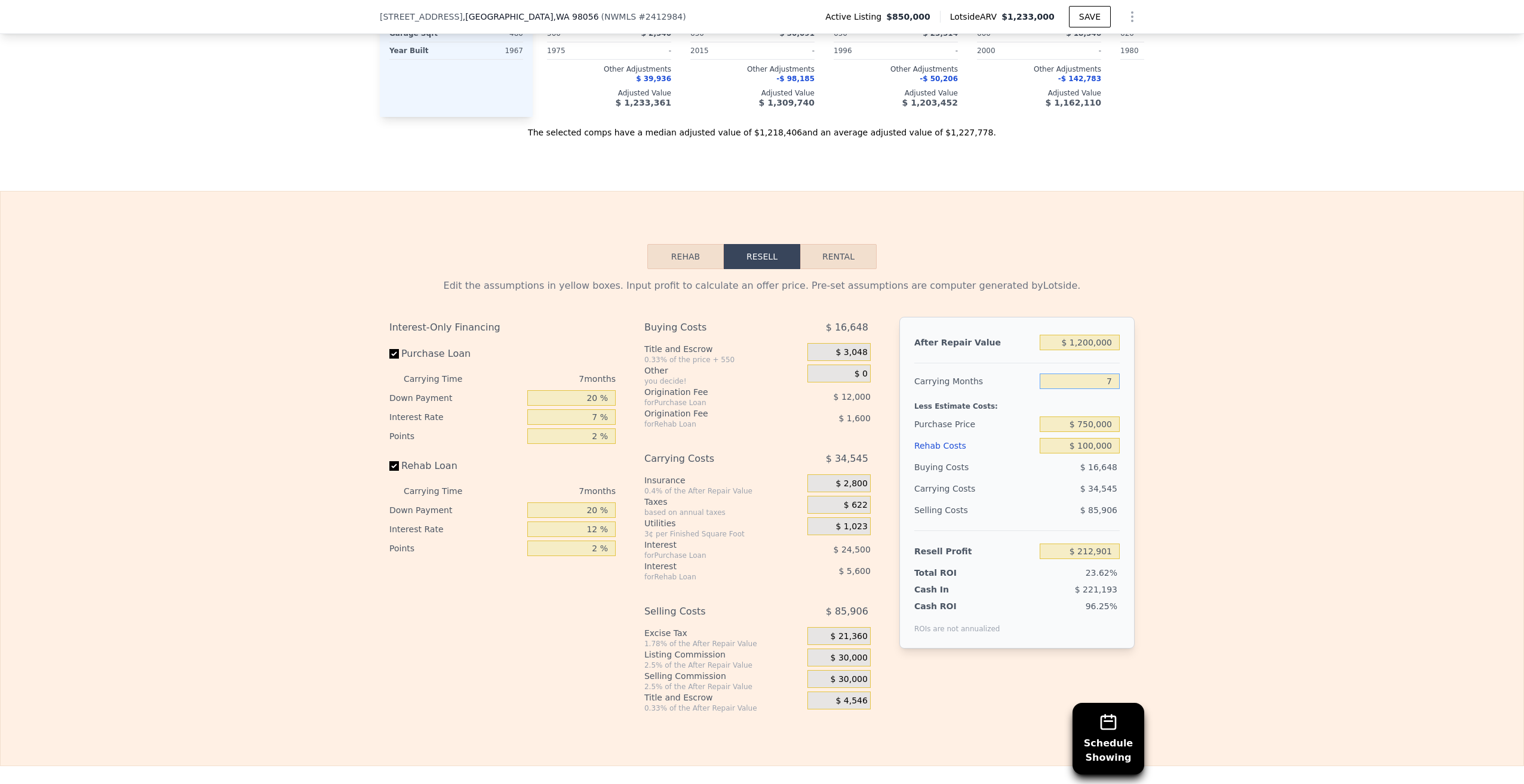
drag, startPoint x: 1100, startPoint y: 395, endPoint x: 1115, endPoint y: 395, distance: 15.0
click at [1115, 389] on input "7" at bounding box center [1080, 381] width 80 height 15
type input "8"
type input "$ 207,965"
type input "8"
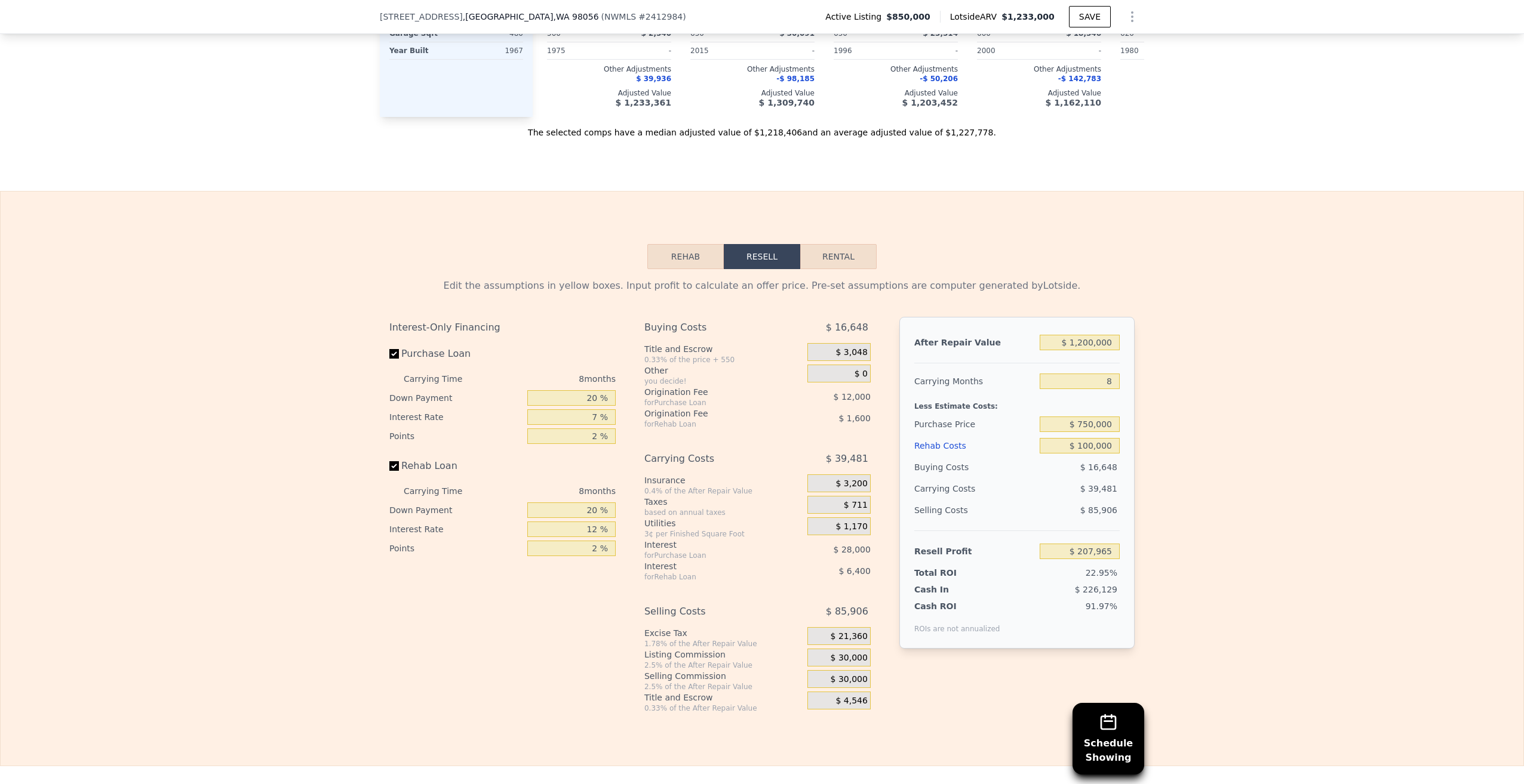
click at [1106, 411] on div "Less Estimate Costs:" at bounding box center [1016, 403] width 205 height 21
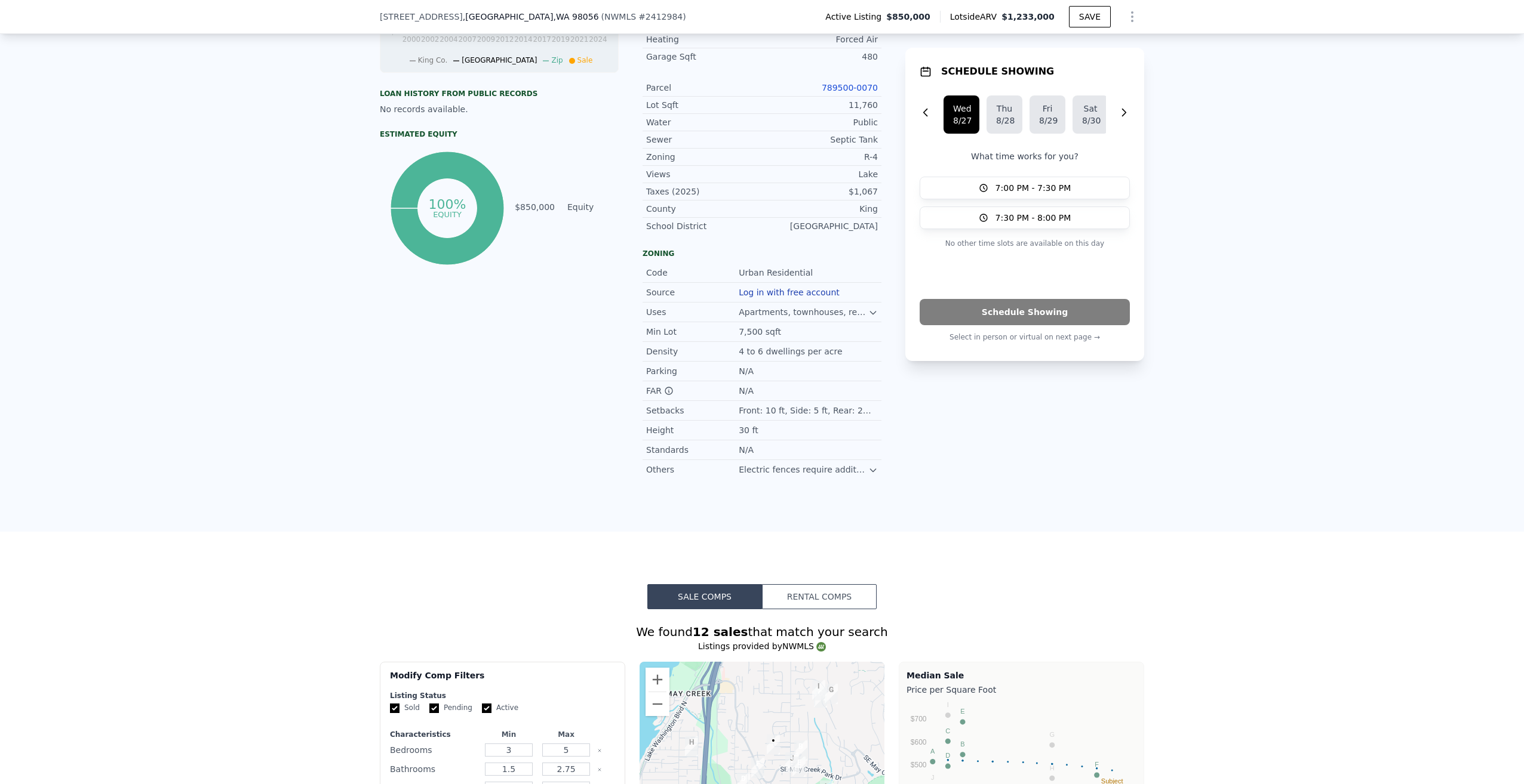
scroll to position [413, 0]
